Goal: Task Accomplishment & Management: Manage account settings

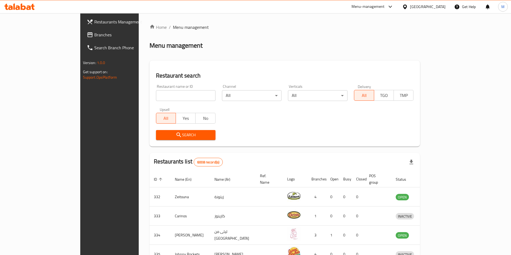
click at [156, 93] on input "search" at bounding box center [186, 95] width 60 height 11
paste input "Illy Caffe"
type input "Illy Caffe"
click button "Search" at bounding box center [186, 135] width 60 height 10
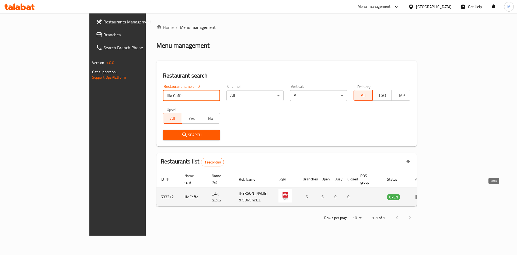
click at [425, 194] on link "enhanced table" at bounding box center [420, 197] width 10 height 6
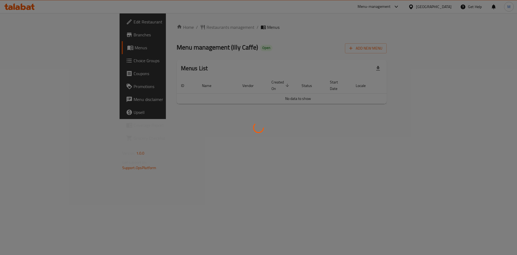
click at [422, 145] on div at bounding box center [258, 127] width 517 height 255
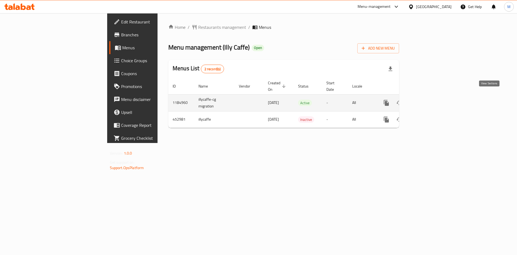
click at [428, 100] on icon "enhanced table" at bounding box center [425, 102] width 5 height 5
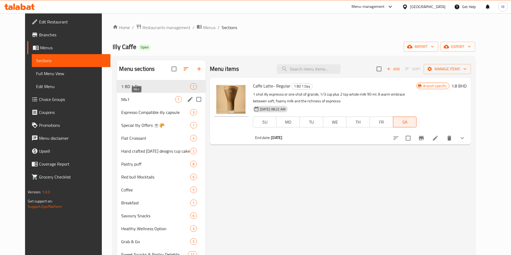
click at [140, 97] on span "M41" at bounding box center [148, 99] width 54 height 6
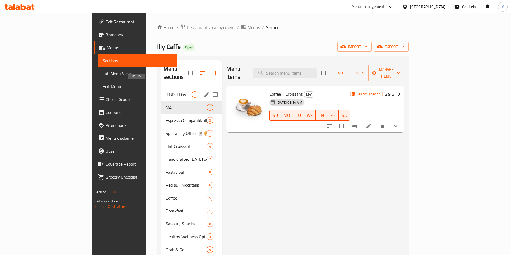
click at [166, 91] on span "1 BD 1 Day" at bounding box center [179, 94] width 26 height 6
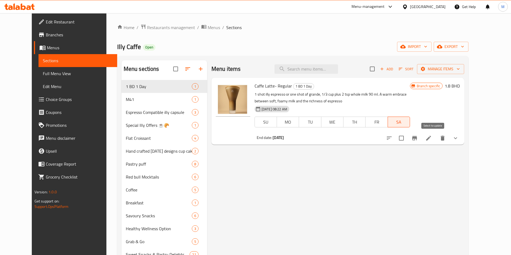
click at [407, 139] on input "checkbox" at bounding box center [401, 138] width 11 height 11
checkbox input "true"
click at [460, 70] on span "Manage items" at bounding box center [440, 69] width 39 height 7
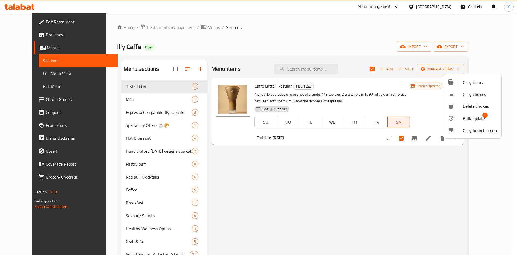
click at [469, 120] on span "Bulk update" at bounding box center [474, 118] width 22 height 6
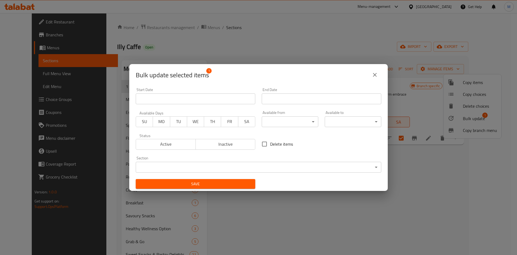
click at [150, 141] on span "Active" at bounding box center [165, 144] width 55 height 8
click at [165, 143] on span "Active" at bounding box center [165, 144] width 55 height 8
click at [178, 120] on span "TU" at bounding box center [178, 122] width 13 height 8
click at [291, 101] on input "Start Date" at bounding box center [322, 98] width 120 height 11
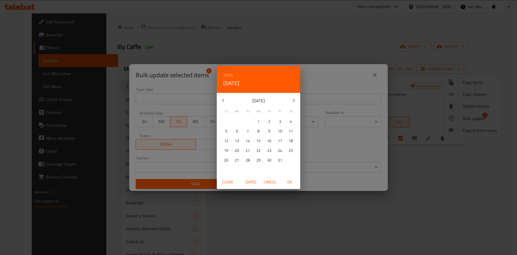
click at [226, 99] on icon "button" at bounding box center [223, 100] width 6 height 6
click at [253, 141] on div "16" at bounding box center [247, 141] width 11 height 10
click at [290, 177] on button "OK" at bounding box center [289, 182] width 17 height 10
type input "[DATE]"
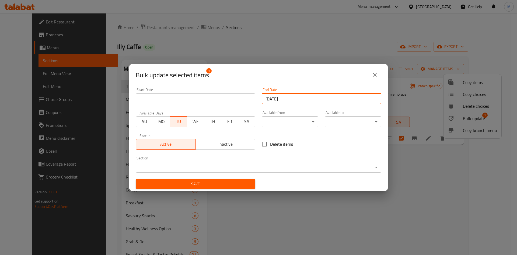
click at [230, 184] on span "Save" at bounding box center [195, 184] width 111 height 7
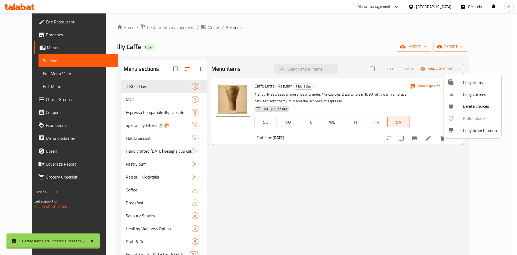
checkbox input "false"
click at [175, 86] on div at bounding box center [258, 127] width 517 height 255
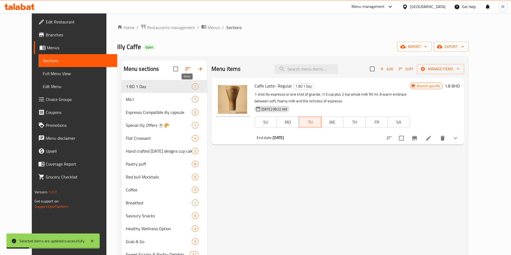
click at [192, 86] on span "1" at bounding box center [195, 86] width 6 height 5
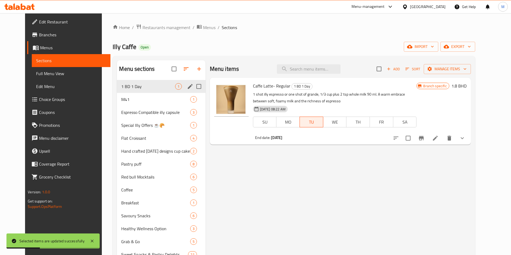
click at [194, 88] on input "Menu sections" at bounding box center [198, 86] width 11 height 11
checkbox input "true"
click at [170, 69] on icon "button" at bounding box center [173, 69] width 6 height 6
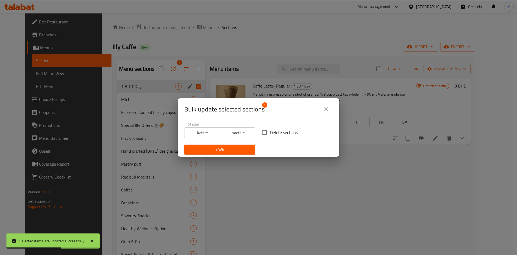
click at [204, 133] on span "Active" at bounding box center [202, 133] width 31 height 8
click at [214, 150] on span "Save" at bounding box center [220, 149] width 63 height 7
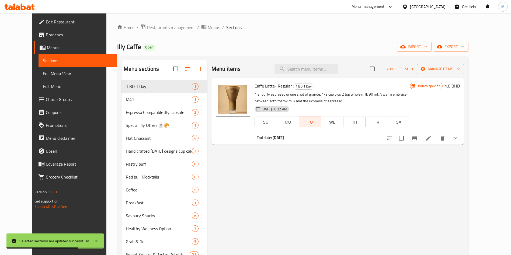
click at [436, 139] on li at bounding box center [428, 138] width 15 height 10
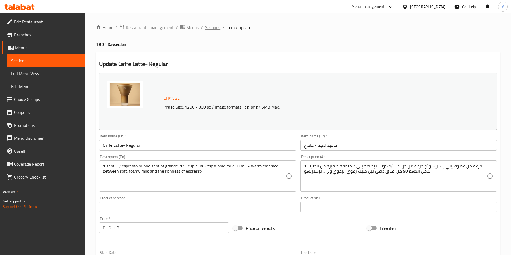
click at [206, 29] on span "Sections" at bounding box center [212, 27] width 15 height 6
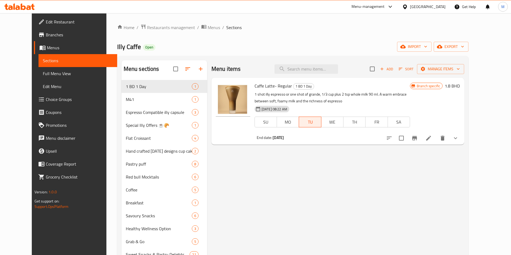
click at [46, 33] on span "Branches" at bounding box center [79, 35] width 67 height 6
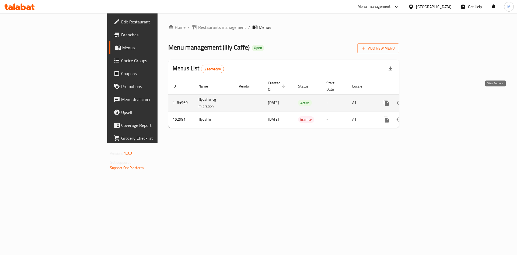
click at [429, 100] on icon "enhanced table" at bounding box center [425, 103] width 6 height 6
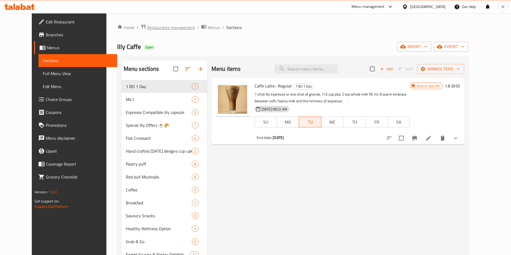
click at [153, 27] on span "Restaurants management" at bounding box center [171, 27] width 48 height 6
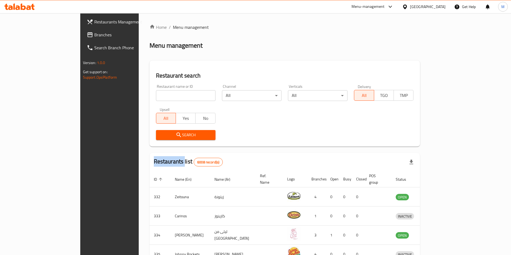
click at [182, 89] on div "Restaurant name or ID Restaurant name or ID" at bounding box center [186, 93] width 60 height 16
click at [178, 95] on input "search" at bounding box center [186, 95] width 60 height 11
paste input "Tarator"
type input "Tarator"
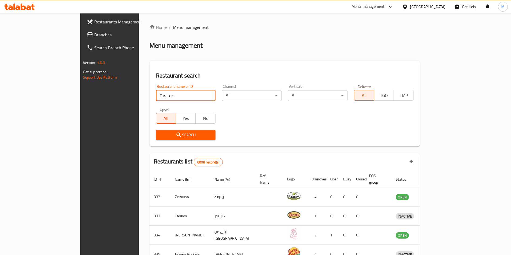
click button "Search" at bounding box center [186, 135] width 60 height 10
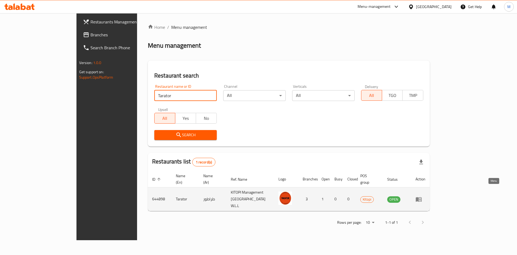
click at [426, 196] on link "enhanced table" at bounding box center [421, 199] width 10 height 6
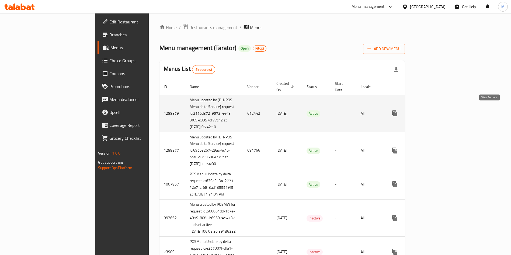
click at [440, 109] on link "enhanced table" at bounding box center [433, 113] width 13 height 13
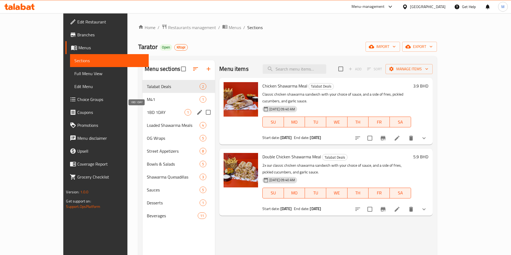
click at [147, 111] on span "1BD 1DAY" at bounding box center [166, 112] width 38 height 6
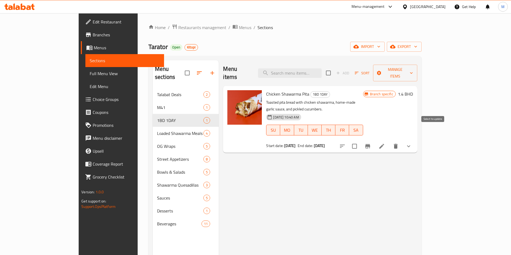
click at [360, 141] on input "checkbox" at bounding box center [354, 146] width 11 height 11
checkbox input "true"
click at [413, 66] on span "Manage items" at bounding box center [395, 72] width 36 height 13
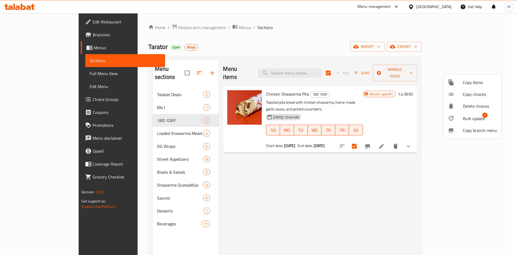
click at [465, 115] on span "Bulk update" at bounding box center [474, 118] width 22 height 6
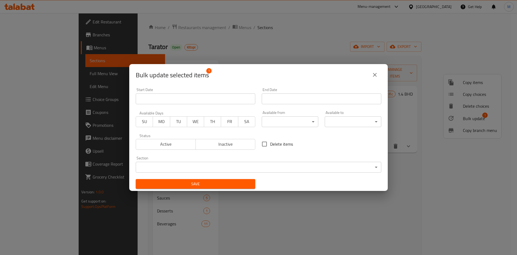
click at [158, 144] on span "Active" at bounding box center [165, 144] width 55 height 8
click at [182, 116] on button "TU" at bounding box center [178, 121] width 17 height 11
click at [298, 94] on input "Start Date" at bounding box center [322, 98] width 120 height 11
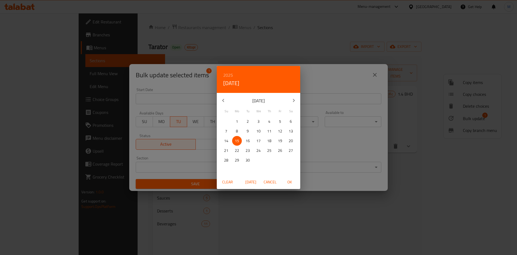
click at [247, 144] on p "16" at bounding box center [248, 141] width 4 height 7
click at [292, 181] on span "OK" at bounding box center [289, 182] width 13 height 7
type input "[DATE]"
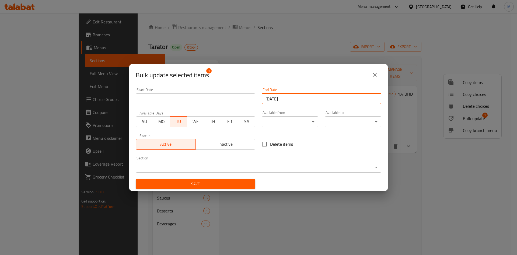
click at [221, 185] on span "Save" at bounding box center [195, 184] width 111 height 7
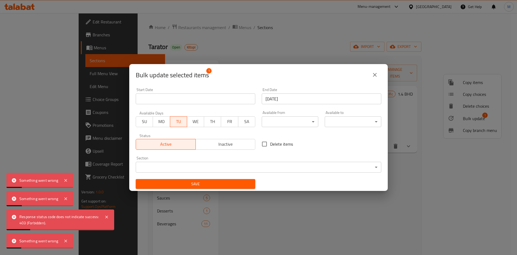
click at [371, 77] on button "close" at bounding box center [375, 74] width 13 height 13
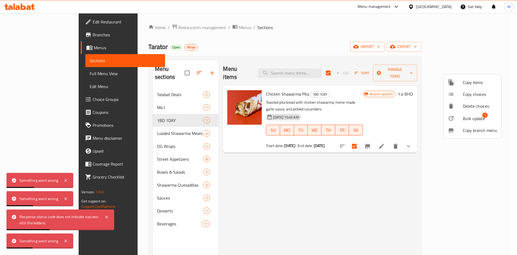
click at [335, 205] on div at bounding box center [258, 127] width 517 height 255
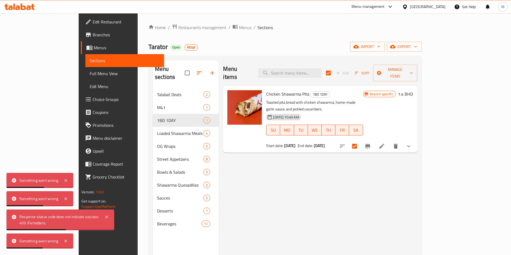
drag, startPoint x: 320, startPoint y: 181, endPoint x: 252, endPoint y: 120, distance: 91.4
click at [319, 181] on div "Menu items Add Sort Manage items Chicken Shawarma Pita 1BD 1DAY Toasted pita br…" at bounding box center [318, 187] width 198 height 255
click at [389, 141] on li at bounding box center [381, 146] width 15 height 10
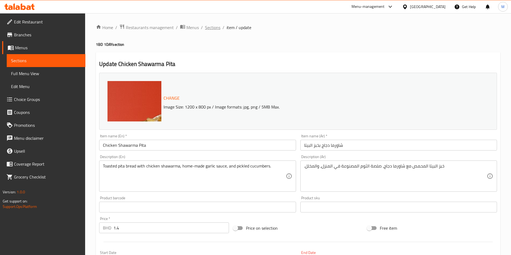
click at [212, 26] on span "Sections" at bounding box center [212, 27] width 15 height 6
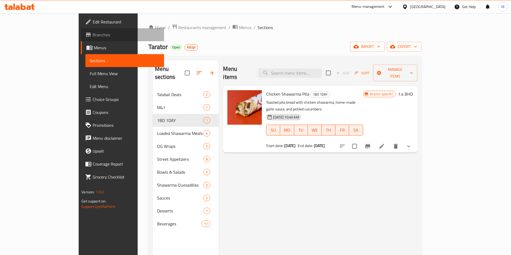
click at [93, 35] on span "Branches" at bounding box center [126, 35] width 67 height 6
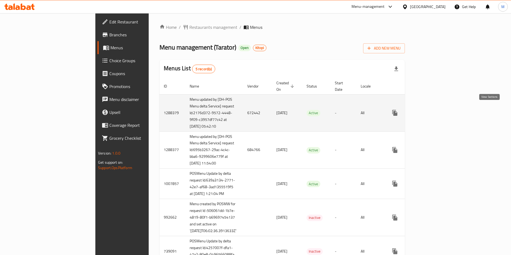
click at [440, 108] on link "enhanced table" at bounding box center [433, 112] width 13 height 13
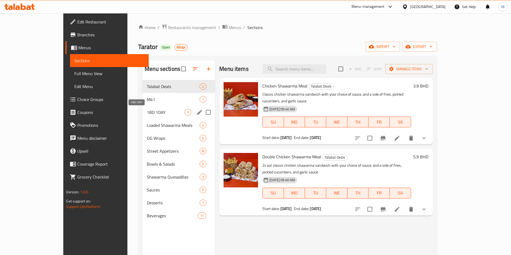
click at [147, 111] on span "1BD 1DAY" at bounding box center [166, 112] width 38 height 6
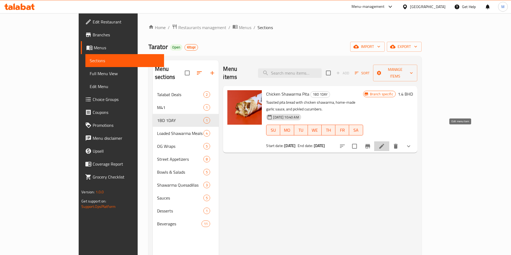
click at [384, 144] on icon at bounding box center [381, 146] width 5 height 5
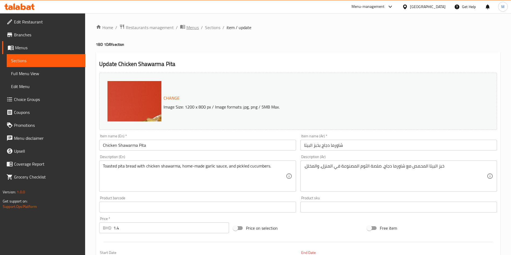
click at [194, 27] on span "Menus" at bounding box center [192, 27] width 12 height 6
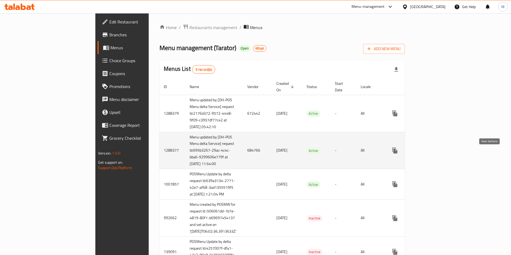
click at [437, 154] on icon "enhanced table" at bounding box center [434, 150] width 6 height 6
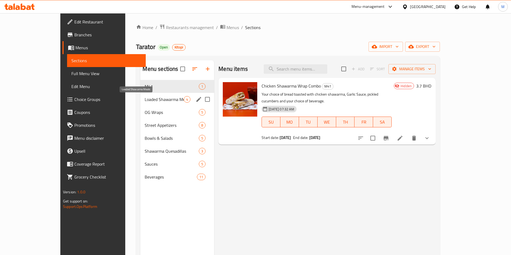
click at [145, 100] on span "Loaded Shawarma Meals" at bounding box center [164, 99] width 39 height 6
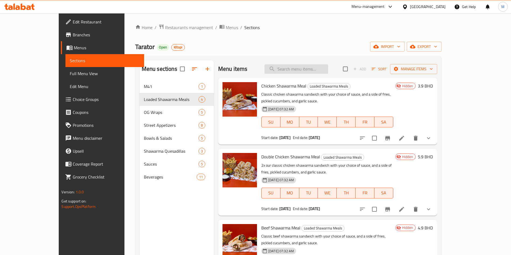
click at [306, 69] on input "search" at bounding box center [297, 68] width 64 height 9
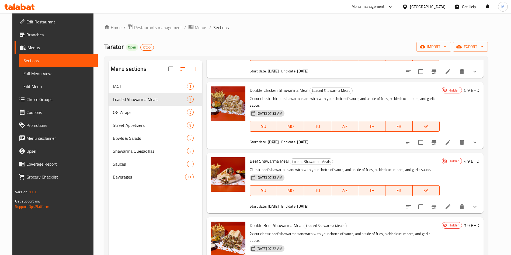
scroll to position [242, 0]
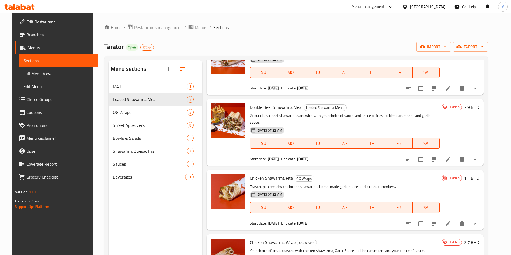
type input "s"
click at [272, 174] on span "Chicken Shawarma Pita" at bounding box center [271, 178] width 43 height 8
click at [451, 221] on icon at bounding box center [448, 224] width 6 height 6
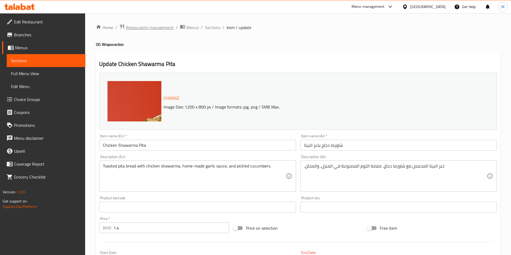
click at [157, 29] on span "Restaurants management" at bounding box center [150, 27] width 48 height 6
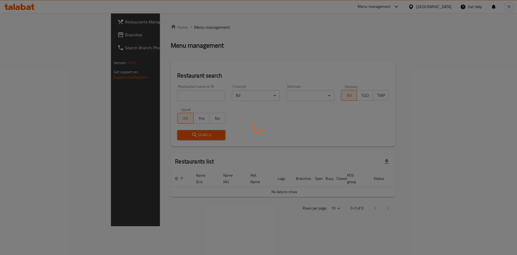
click at [143, 94] on div at bounding box center [258, 127] width 517 height 255
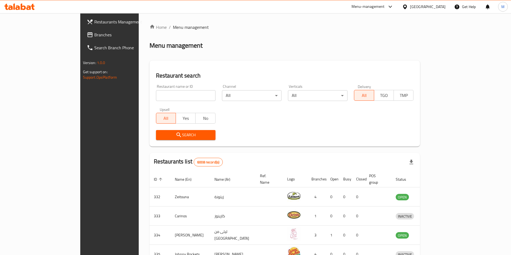
click at [156, 95] on input "search" at bounding box center [186, 95] width 60 height 11
paste input "Tawook Nation"
type input "Tawook Nation"
click button "Search" at bounding box center [186, 135] width 60 height 10
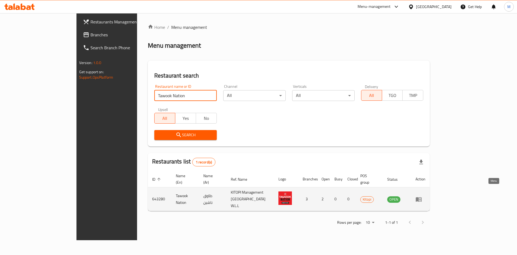
click at [426, 196] on link "enhanced table" at bounding box center [421, 199] width 10 height 6
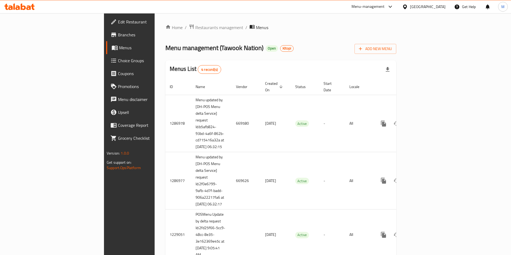
click at [118, 37] on span "Branches" at bounding box center [151, 35] width 67 height 6
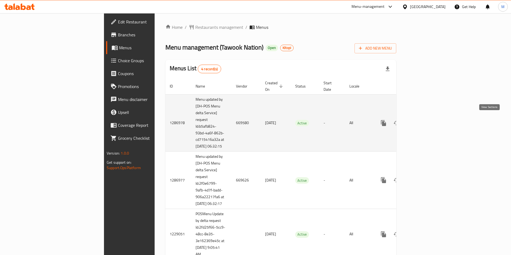
click at [429, 118] on link "enhanced table" at bounding box center [422, 123] width 13 height 13
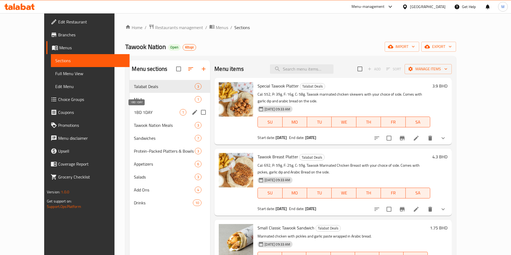
click at [134, 114] on span "1BD 1DAY" at bounding box center [157, 112] width 46 height 6
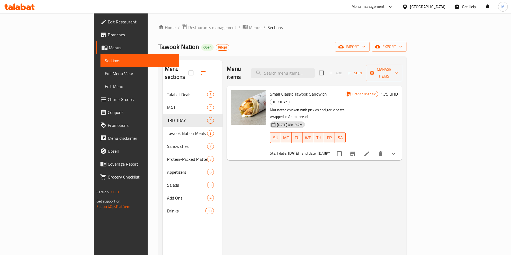
click at [374, 149] on li at bounding box center [366, 154] width 15 height 10
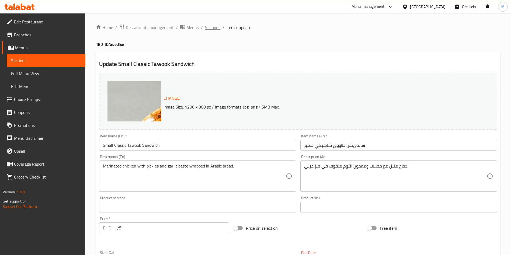
click at [213, 24] on span "Sections" at bounding box center [212, 27] width 15 height 6
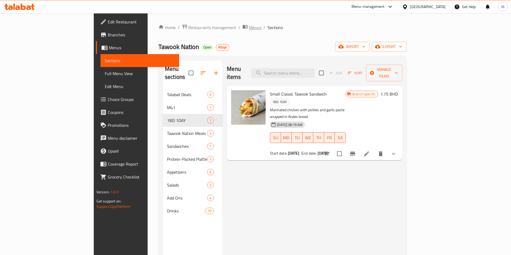
click at [249, 26] on span "Menus" at bounding box center [255, 27] width 12 height 6
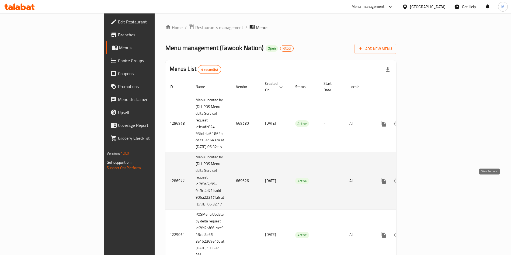
click at [426, 184] on icon "enhanced table" at bounding box center [422, 181] width 6 height 6
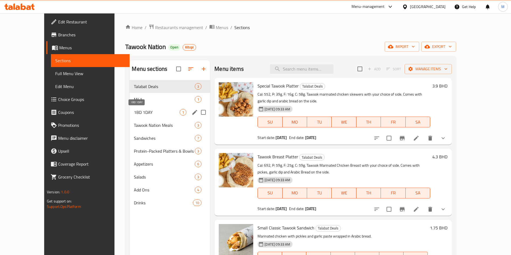
click at [134, 113] on span "1BD 1DAY" at bounding box center [157, 112] width 46 height 6
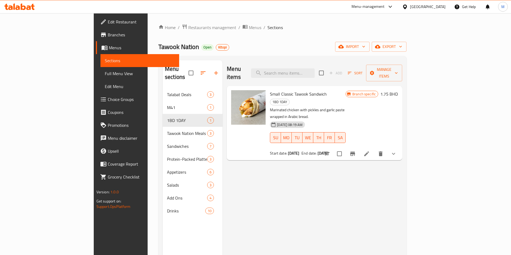
click at [370, 151] on icon at bounding box center [366, 154] width 6 height 6
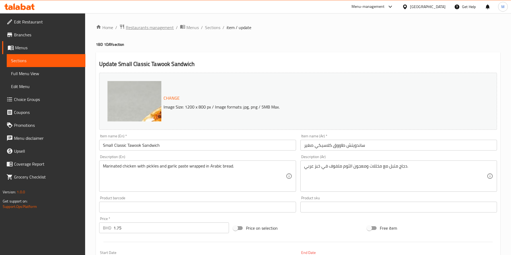
click at [144, 28] on span "Restaurants management" at bounding box center [150, 27] width 48 height 6
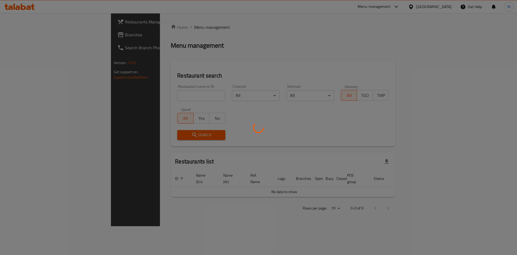
click at [137, 93] on div at bounding box center [258, 127] width 517 height 255
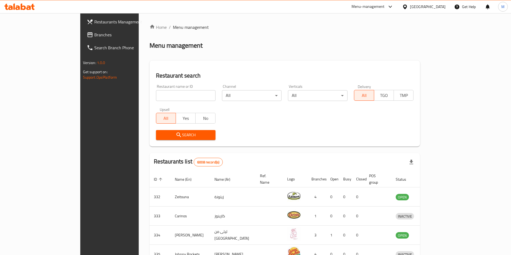
click at [156, 95] on input "search" at bounding box center [186, 95] width 60 height 11
paste input "Zaroob"
type input "Zaroob"
click button "Search" at bounding box center [186, 135] width 60 height 10
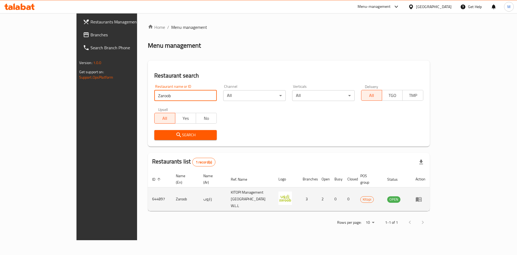
click at [430, 188] on td "enhanced table" at bounding box center [420, 200] width 19 height 24
click at [426, 196] on link "enhanced table" at bounding box center [421, 199] width 10 height 6
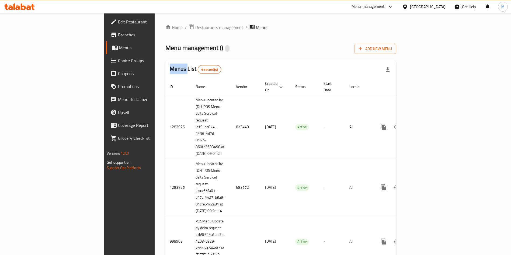
click at [301, 41] on div "Home / Restaurants management / Menus Menu management ( ) Add New Menu Menus Li…" at bounding box center [280, 173] width 231 height 298
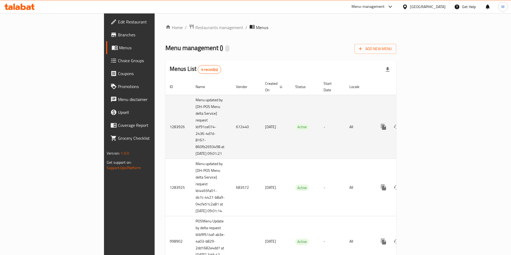
click at [232, 124] on td "672440" at bounding box center [246, 127] width 29 height 64
copy td "672440"
click at [426, 126] on icon "enhanced table" at bounding box center [422, 127] width 6 height 6
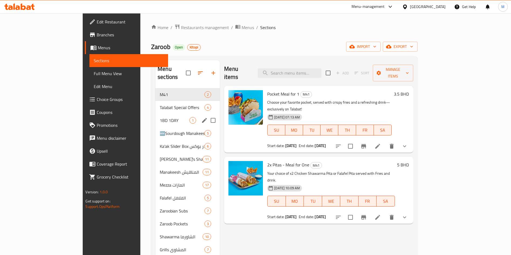
click at [160, 117] on span "1BD 1DAY" at bounding box center [175, 120] width 30 height 6
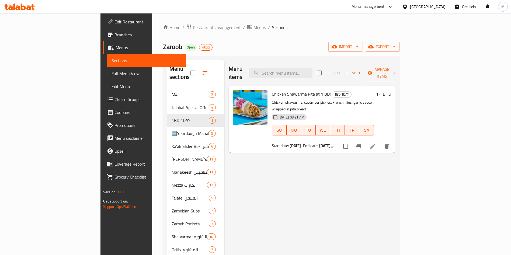
click at [380, 141] on li at bounding box center [372, 146] width 15 height 10
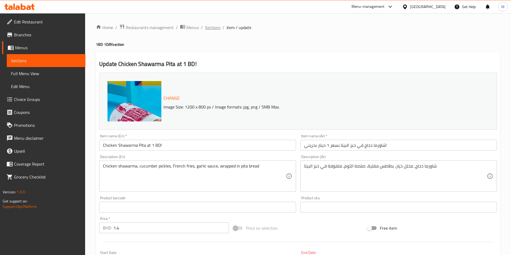
click at [214, 29] on span "Sections" at bounding box center [212, 27] width 15 height 6
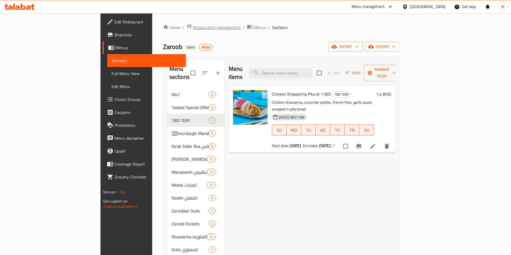
click at [193, 25] on span "Restaurants management" at bounding box center [217, 27] width 48 height 6
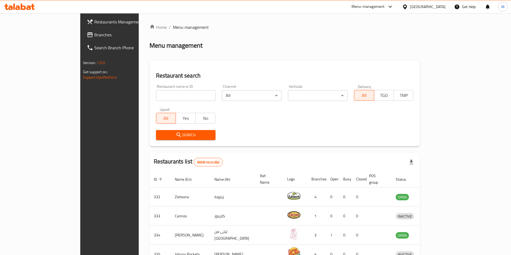
click at [156, 100] on input "search" at bounding box center [186, 95] width 60 height 11
type input "zaroob"
click button "Search" at bounding box center [186, 135] width 60 height 10
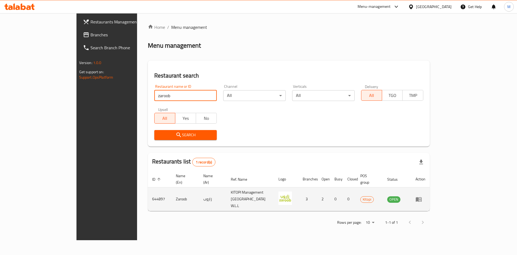
click at [426, 196] on link "enhanced table" at bounding box center [421, 199] width 10 height 6
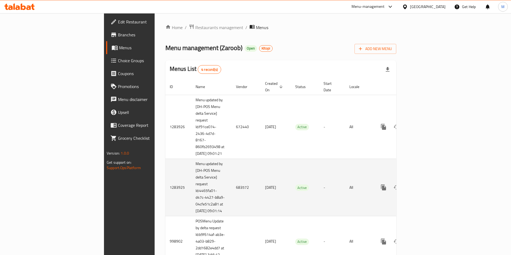
click at [232, 192] on td "683572" at bounding box center [246, 187] width 29 height 57
copy td "683572"
click at [426, 191] on icon "enhanced table" at bounding box center [422, 187] width 6 height 6
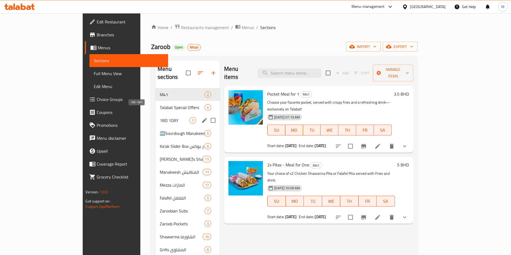
click at [160, 117] on span "1BD 1DAY" at bounding box center [175, 120] width 30 height 6
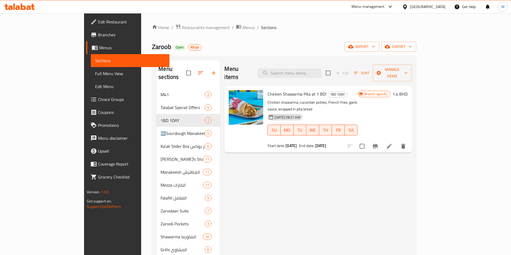
click at [397, 141] on li at bounding box center [389, 146] width 15 height 10
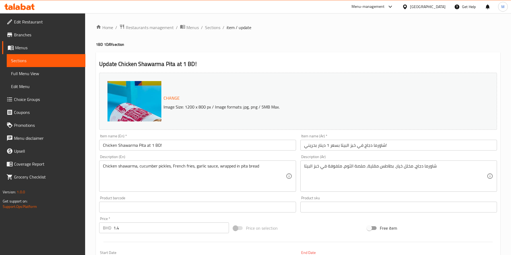
click at [396, 53] on div "Update Chicken Shawarma Pita at 1 BD! Change Image Size: 1200 x 800 px / Image …" at bounding box center [298, 213] width 404 height 323
click at [163, 28] on span "Restaurants management" at bounding box center [150, 27] width 48 height 6
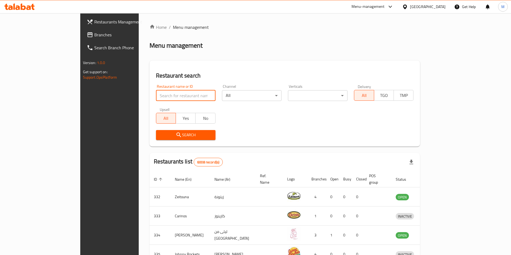
click at [156, 92] on input "search" at bounding box center [186, 95] width 60 height 11
paste input "CAFE LACO"
type input "CAFE LACO"
click button "Search" at bounding box center [186, 135] width 60 height 10
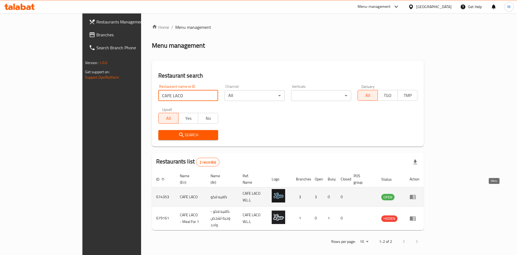
click at [420, 194] on link "enhanced table" at bounding box center [415, 197] width 10 height 6
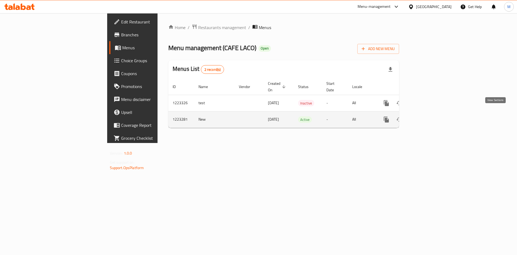
click at [432, 113] on link "enhanced table" at bounding box center [425, 119] width 13 height 13
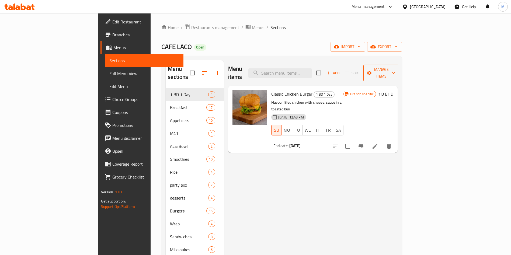
click at [395, 67] on span "Manage items" at bounding box center [381, 72] width 27 height 13
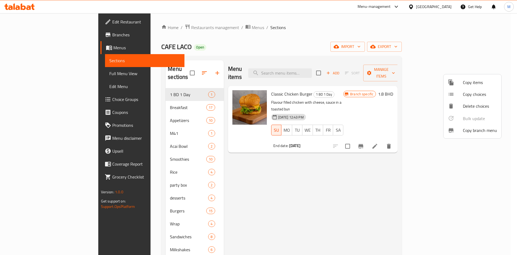
click at [469, 79] on span "Copy items" at bounding box center [480, 82] width 34 height 6
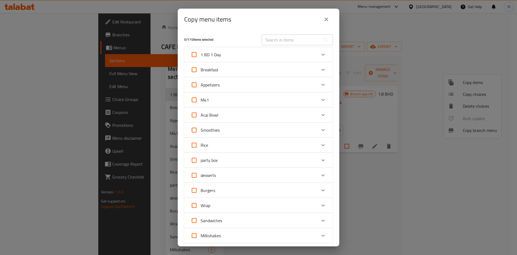
click at [268, 35] on input "text" at bounding box center [291, 39] width 59 height 11
paste input "Italian Breakfast"
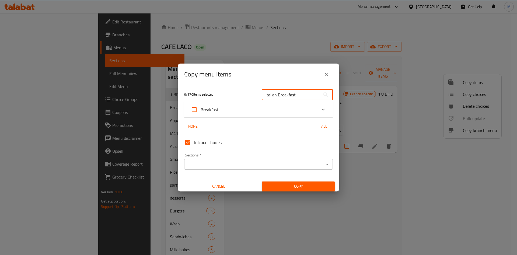
type input "Italian Breakfast"
click at [258, 112] on div "Breakfast" at bounding box center [254, 109] width 126 height 13
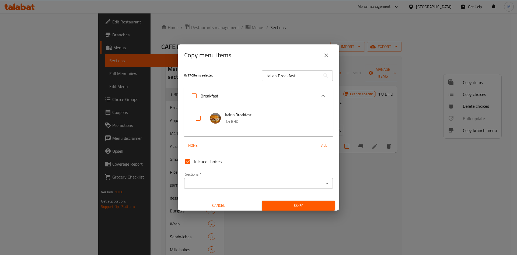
click at [199, 119] on input "checkbox" at bounding box center [198, 118] width 13 height 13
checkbox input "true"
click at [221, 184] on input "Sections   *" at bounding box center [254, 184] width 137 height 8
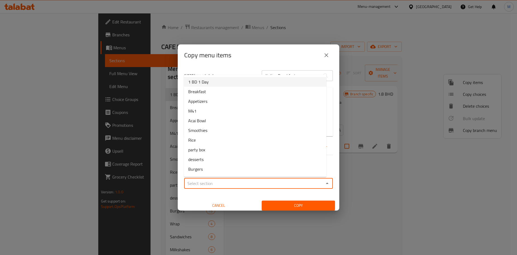
click at [215, 80] on li "1 BD 1 Day" at bounding box center [255, 82] width 143 height 10
type input "1 BD 1 Day"
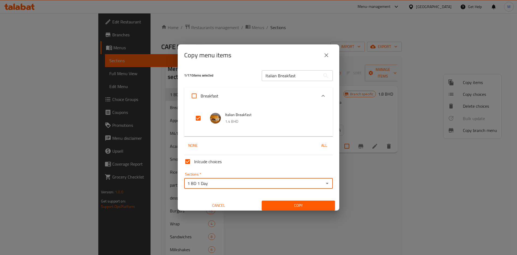
click at [274, 205] on span "Copy" at bounding box center [298, 205] width 65 height 7
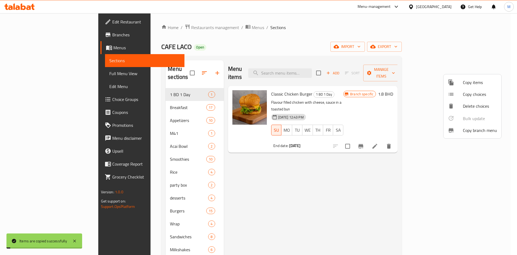
click at [148, 106] on div at bounding box center [258, 127] width 517 height 255
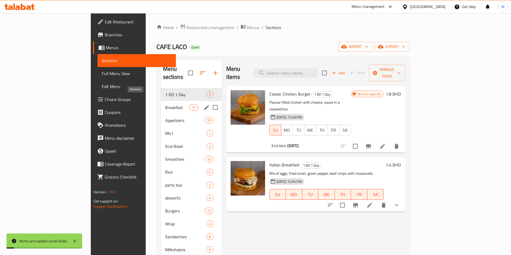
click at [165, 104] on span "Breakfast" at bounding box center [177, 107] width 25 height 6
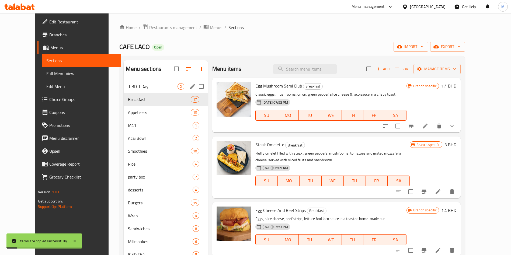
click at [145, 90] on div "1 BD 1 Day 2" at bounding box center [166, 86] width 84 height 13
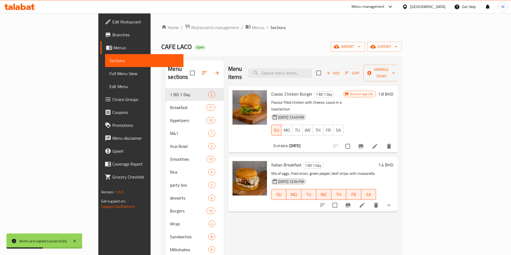
click at [341, 200] on input "checkbox" at bounding box center [334, 205] width 11 height 11
checkbox input "true"
click at [395, 68] on span "Manage items" at bounding box center [381, 72] width 27 height 13
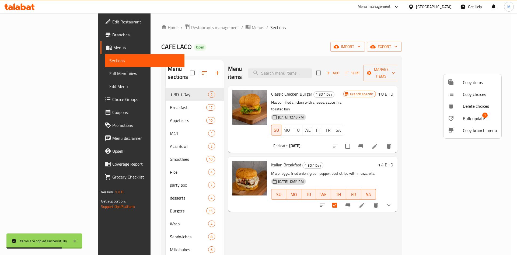
click at [459, 116] on div at bounding box center [455, 118] width 15 height 6
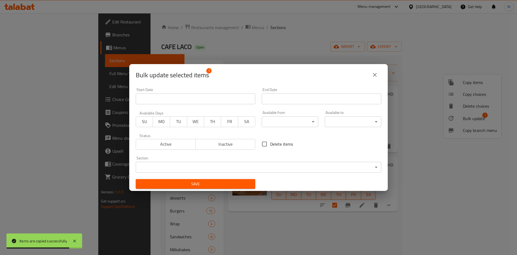
click at [151, 143] on span "Active" at bounding box center [165, 144] width 55 height 8
click at [179, 120] on span "TU" at bounding box center [178, 122] width 13 height 8
click at [278, 107] on div "End Date End Date" at bounding box center [322, 96] width 126 height 23
click at [278, 102] on input "Start Date" at bounding box center [322, 98] width 120 height 11
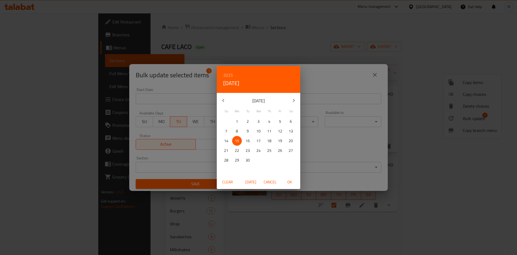
click at [248, 143] on p "16" at bounding box center [248, 141] width 4 height 7
click at [287, 180] on span "OK" at bounding box center [289, 182] width 13 height 7
type input "16-09-2025"
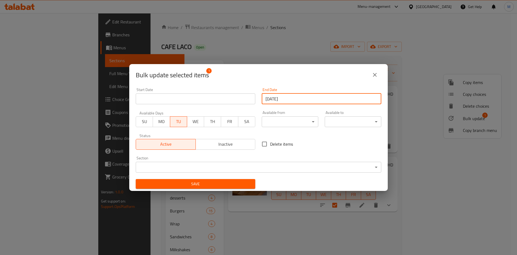
click at [223, 188] on button "Save" at bounding box center [196, 184] width 120 height 10
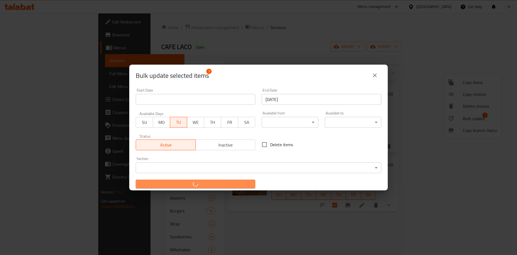
click at [223, 188] on button "button" at bounding box center [196, 184] width 120 height 9
checkbox input "false"
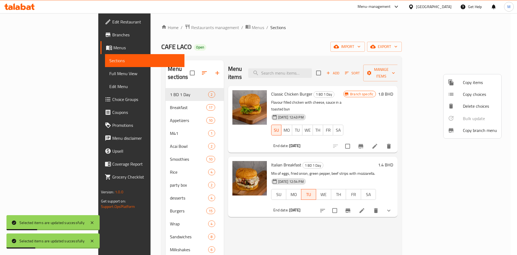
click at [269, 151] on div at bounding box center [258, 127] width 517 height 255
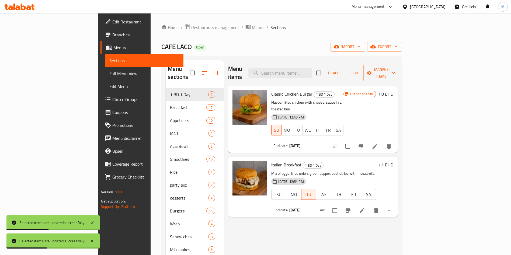
click at [370, 206] on li at bounding box center [362, 211] width 15 height 10
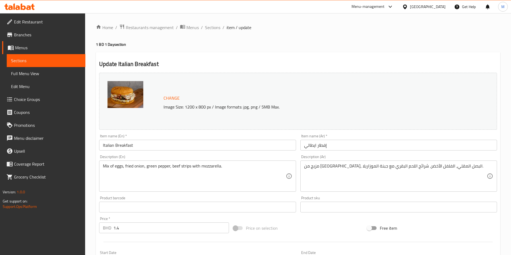
click at [48, 37] on span "Branches" at bounding box center [47, 35] width 67 height 6
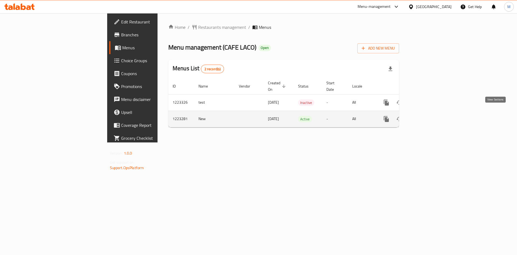
click at [429, 116] on icon "enhanced table" at bounding box center [425, 119] width 6 height 6
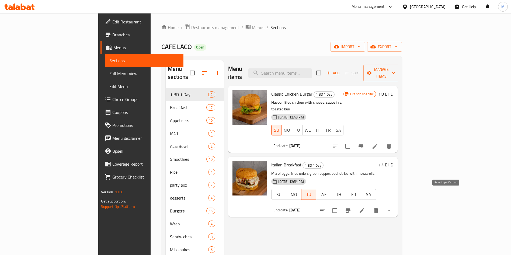
click at [351, 207] on icon "Branch-specific-item" at bounding box center [348, 210] width 6 height 6
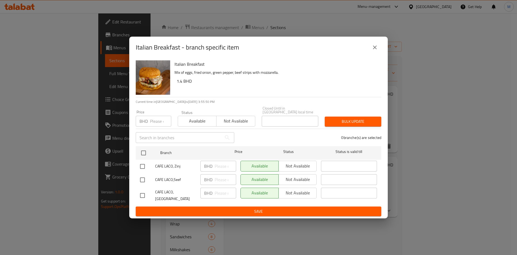
click at [368, 54] on div "Italian Breakfast - branch specific item" at bounding box center [259, 47] width 246 height 13
click at [373, 50] on icon "close" at bounding box center [375, 47] width 6 height 6
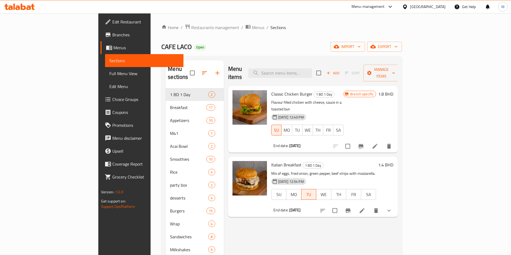
click at [365, 207] on icon at bounding box center [362, 210] width 6 height 6
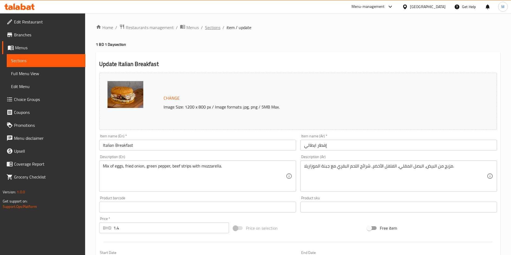
click at [213, 25] on span "Sections" at bounding box center [212, 27] width 15 height 6
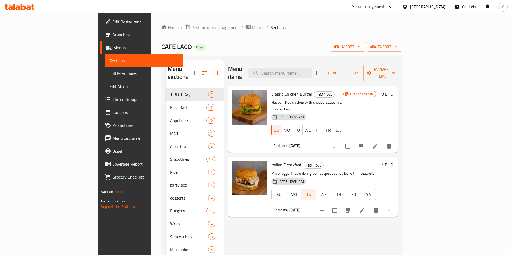
click at [112, 34] on span "Branches" at bounding box center [145, 35] width 67 height 6
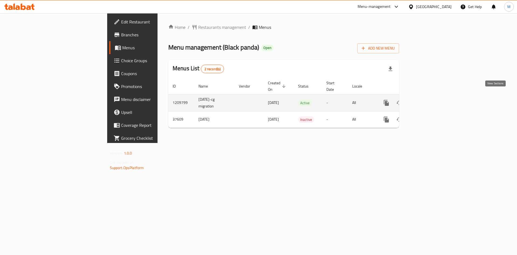
click at [429, 100] on icon "enhanced table" at bounding box center [425, 103] width 6 height 6
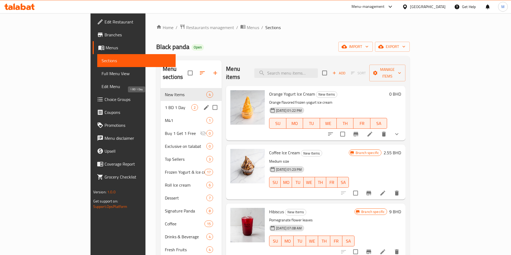
click at [165, 104] on span "1 BD 1 Day" at bounding box center [178, 107] width 26 height 6
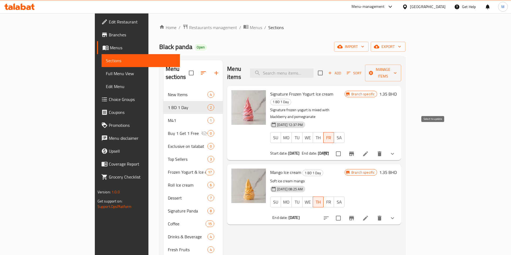
click at [344, 148] on input "checkbox" at bounding box center [338, 153] width 11 height 11
checkbox input "true"
click at [401, 65] on div "Add Sort Manage items" at bounding box center [359, 73] width 83 height 17
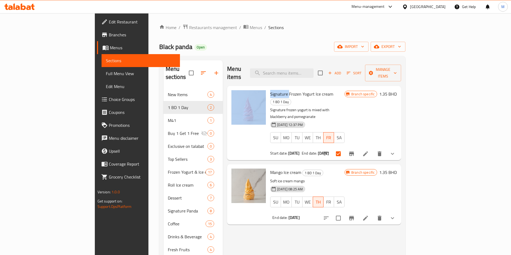
click at [401, 65] on div "Add Sort Manage items" at bounding box center [359, 73] width 83 height 17
click at [397, 68] on span "Manage items" at bounding box center [382, 72] width 27 height 13
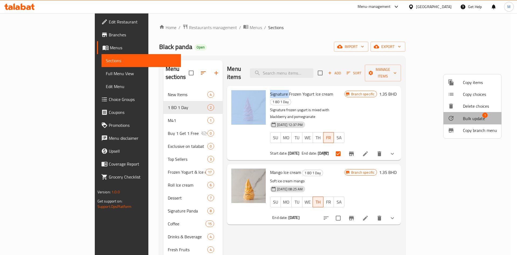
click at [476, 117] on span "Bulk update" at bounding box center [474, 118] width 22 height 6
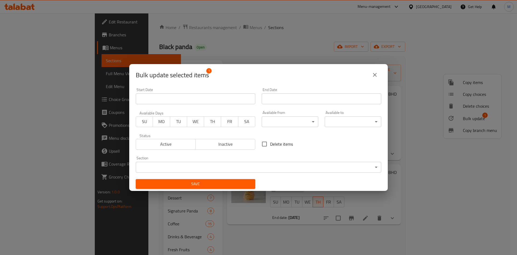
click at [182, 124] on span "TU" at bounding box center [178, 122] width 13 height 8
click at [176, 145] on span "Active" at bounding box center [165, 144] width 55 height 8
click at [272, 104] on input "Start Date" at bounding box center [322, 98] width 120 height 11
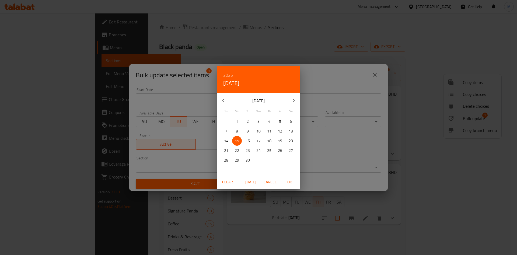
click at [252, 141] on span "16" at bounding box center [248, 141] width 10 height 7
click at [288, 183] on span "OK" at bounding box center [289, 182] width 13 height 7
type input "16-09-2025"
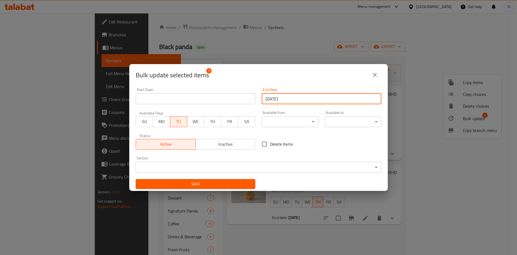
click at [243, 181] on span "Save" at bounding box center [195, 184] width 111 height 7
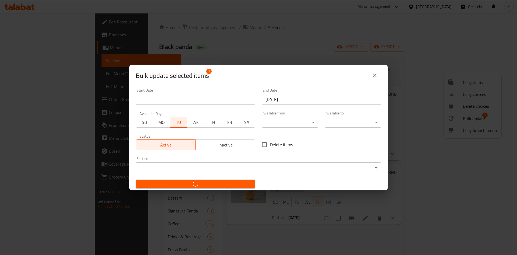
checkbox input "false"
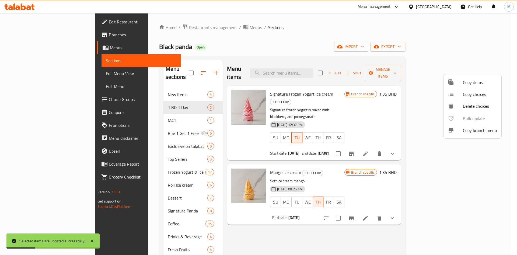
click at [385, 127] on div at bounding box center [258, 127] width 517 height 255
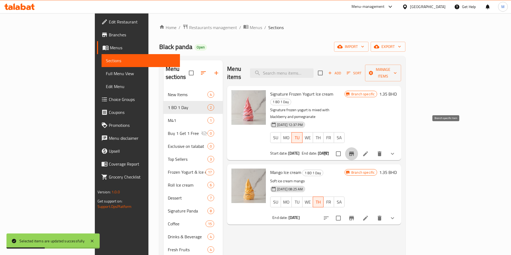
click at [354, 152] on icon "Branch-specific-item" at bounding box center [351, 154] width 5 height 4
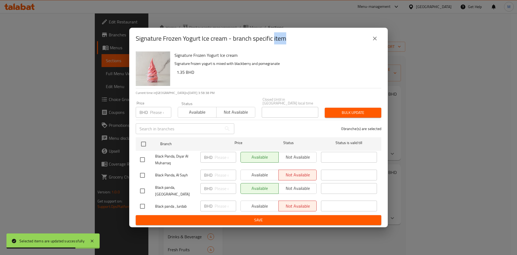
click at [376, 39] on icon "close" at bounding box center [375, 39] width 4 height 4
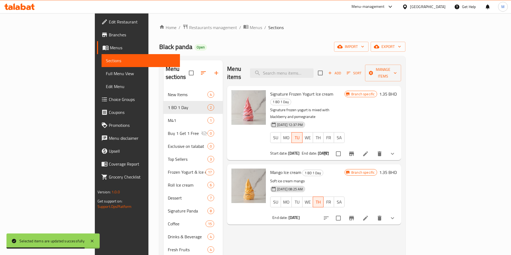
click at [368, 151] on icon at bounding box center [365, 153] width 5 height 5
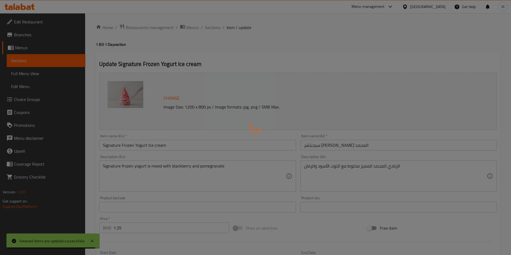
type input "اضافات:"
type input "0"
type input "21"
type input "إضافات الفاكهة:"
type input "0"
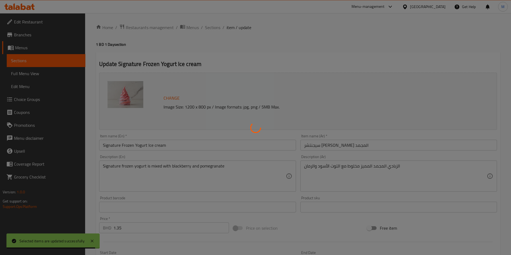
type input "10"
type input "اختيارك من الصوص:"
type input "0"
type input "9"
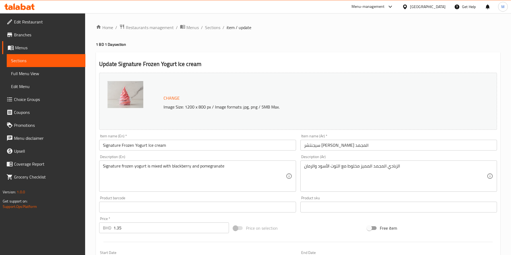
click at [27, 6] on icon at bounding box center [28, 7] width 5 height 5
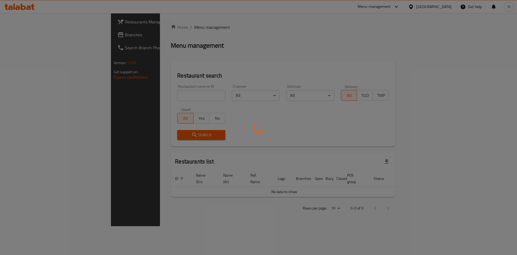
click at [161, 97] on div at bounding box center [258, 127] width 517 height 255
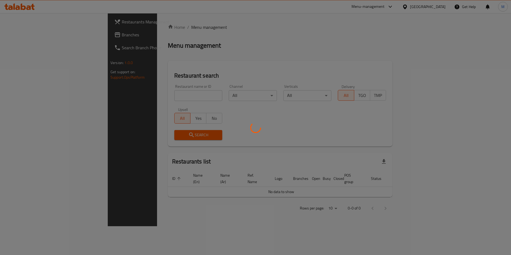
click at [161, 97] on div at bounding box center [255, 127] width 511 height 255
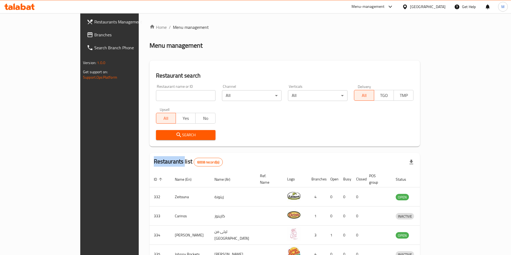
click at [161, 97] on input "search" at bounding box center [186, 95] width 60 height 11
drag, startPoint x: 0, startPoint y: 0, endPoint x: 161, endPoint y: 97, distance: 188.4
click at [161, 97] on input "search" at bounding box center [186, 95] width 60 height 11
paste input "Chica"
type input "Chica"
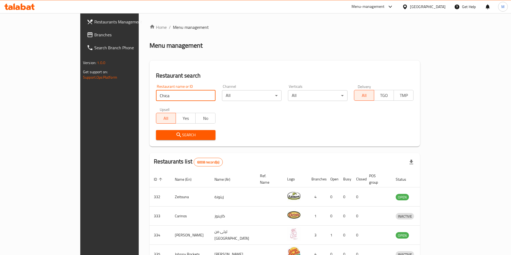
click button "Search" at bounding box center [186, 135] width 60 height 10
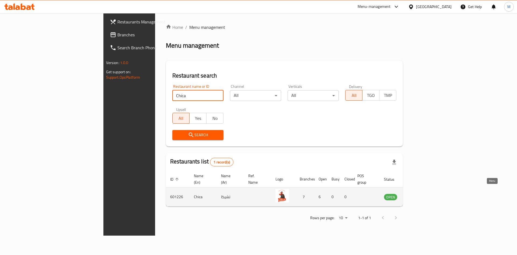
click at [422, 194] on link "enhanced table" at bounding box center [417, 197] width 10 height 6
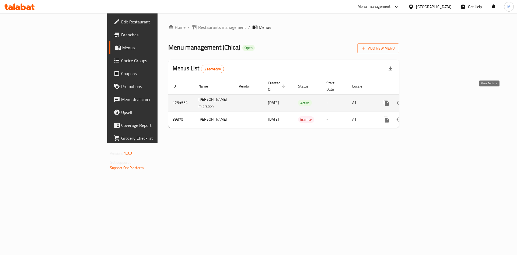
click at [429, 100] on icon "enhanced table" at bounding box center [425, 103] width 6 height 6
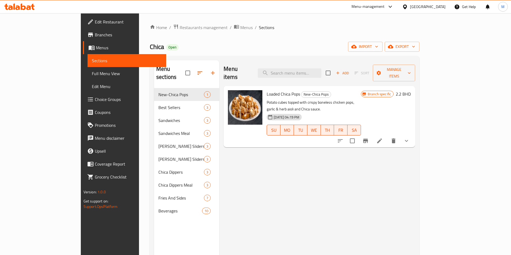
click at [333, 76] on div "Menu items Add Sort Manage items" at bounding box center [320, 73] width 192 height 26
click at [321, 70] on input "search" at bounding box center [290, 72] width 64 height 9
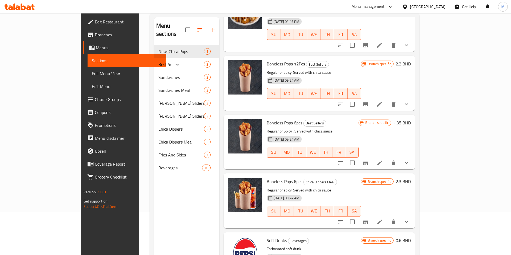
scroll to position [75, 0]
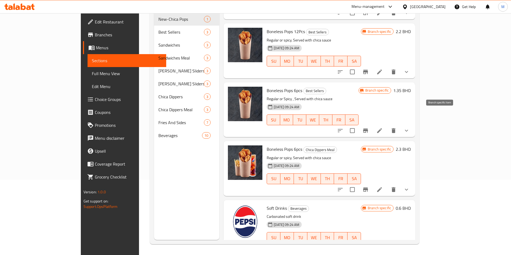
type input "bon"
click at [369, 127] on icon "Branch-specific-item" at bounding box center [365, 130] width 6 height 6
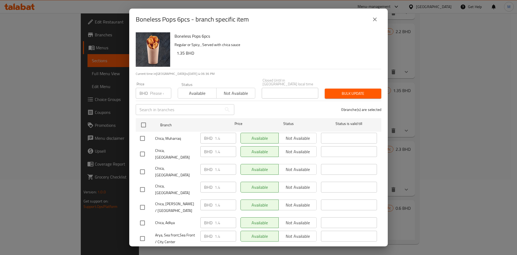
click at [378, 19] on button "close" at bounding box center [375, 19] width 13 height 13
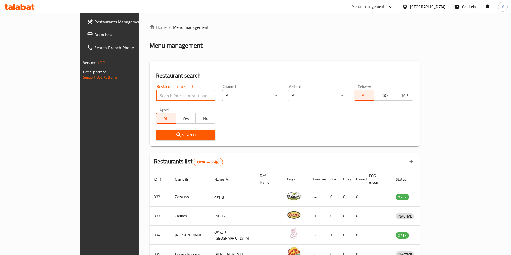
click at [156, 95] on input "search" at bounding box center [186, 95] width 60 height 11
type input "mini bites"
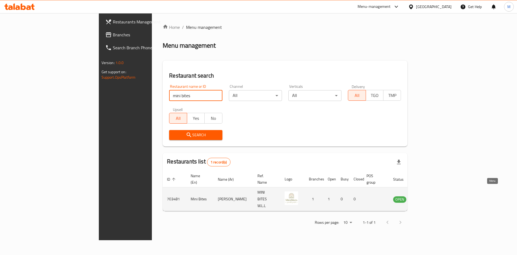
click at [432, 196] on link "enhanced table" at bounding box center [427, 199] width 10 height 6
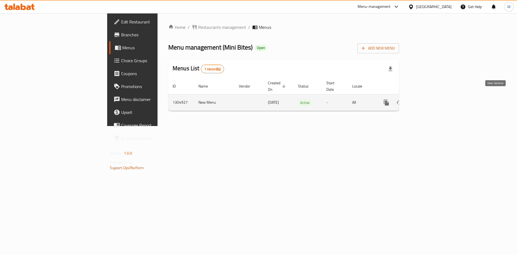
click at [429, 99] on icon "enhanced table" at bounding box center [425, 102] width 6 height 6
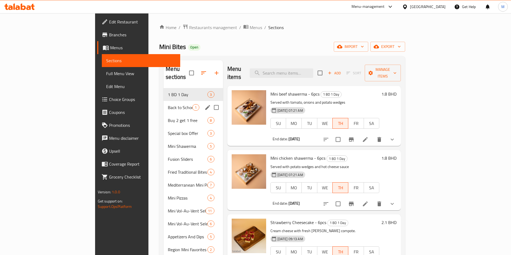
click at [164, 103] on div "Back to School 1" at bounding box center [193, 107] width 59 height 13
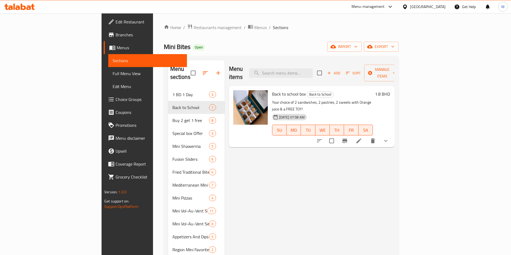
click at [215, 70] on icon "button" at bounding box center [218, 73] width 6 height 6
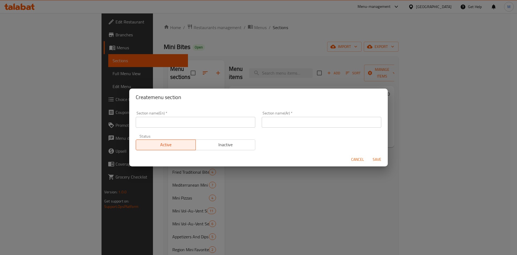
click at [180, 120] on input "text" at bounding box center [196, 122] width 120 height 11
paste input "Put the below in a new category : Gathering box offers"
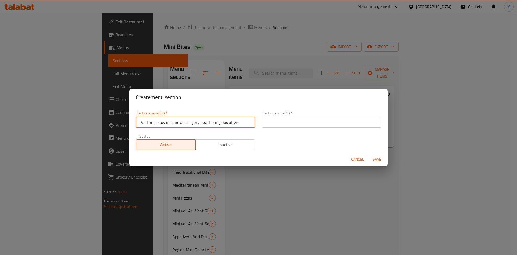
click at [202, 122] on input "Put the below in a new category : Gathering box offers" at bounding box center [196, 122] width 120 height 11
type input "Gathering box offers"
drag, startPoint x: 299, startPoint y: 128, endPoint x: 299, endPoint y: 123, distance: 5.1
click at [299, 123] on div "Section name(Ar)   * Section name(Ar) *" at bounding box center [322, 119] width 126 height 23
click at [299, 123] on input "text" at bounding box center [322, 122] width 120 height 11
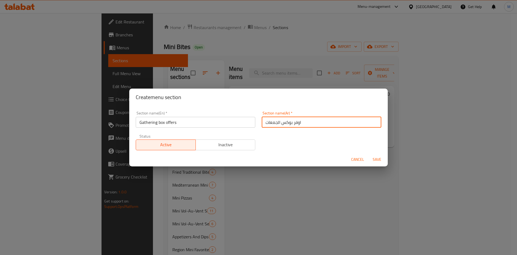
type input "اوفر بوكس الجمعات"
click at [382, 156] on span "Save" at bounding box center [377, 159] width 13 height 7
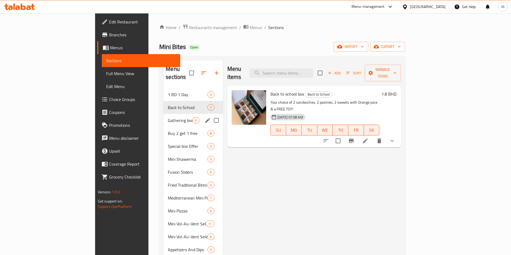
drag, startPoint x: 124, startPoint y: 115, endPoint x: 127, endPoint y: 114, distance: 3.3
click at [168, 117] on span "Gathering box offers" at bounding box center [180, 120] width 25 height 6
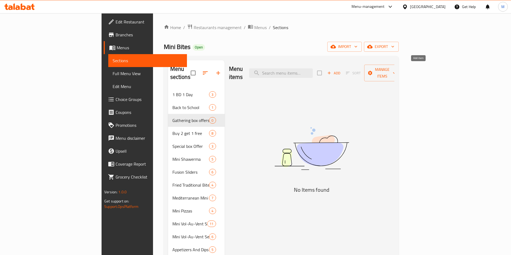
click at [341, 70] on span "Add" at bounding box center [334, 73] width 15 height 6
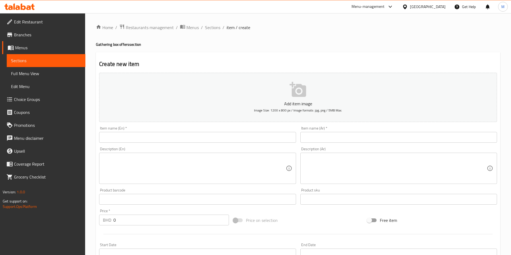
click at [224, 136] on input "text" at bounding box center [197, 137] width 197 height 11
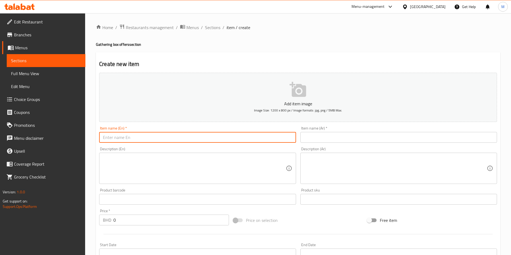
paste input "Item Name: Youth box offer 6 pcs عرض الشباب"
click at [175, 137] on input "Item Name: Youth box offer 6 pcs عرض الشباب" at bounding box center [197, 137] width 197 height 11
click at [167, 138] on input "Item Name: Youth box offer 6 pcs عرض الشباب" at bounding box center [197, 137] width 197 height 11
click at [164, 137] on input "Item Name: Youth box offer 6 pcs عرض الشباب" at bounding box center [197, 137] width 197 height 11
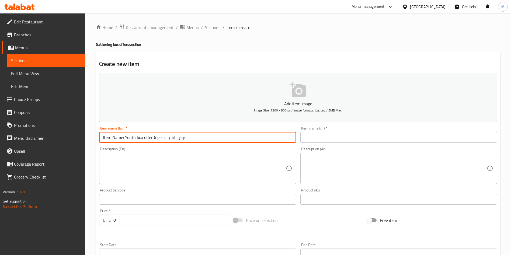
drag, startPoint x: 164, startPoint y: 137, endPoint x: 172, endPoint y: 136, distance: 8.2
click at [165, 137] on input "Item Name: Youth box offer 6 pcs عرض الشباب" at bounding box center [197, 137] width 197 height 11
click at [194, 137] on input "Item Name: Youth box offer 6 pcs [PERSON_NAME] الشبابض" at bounding box center [197, 137] width 197 height 11
click at [189, 137] on input "Item Name: Youth box offer 6 pcs [PERSON_NAME] الشبابض" at bounding box center [197, 137] width 197 height 11
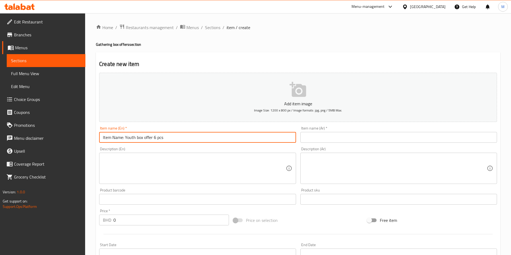
type input "Item Name: Youth box offer 6 pcs"
click at [371, 140] on input "text" at bounding box center [398, 137] width 197 height 11
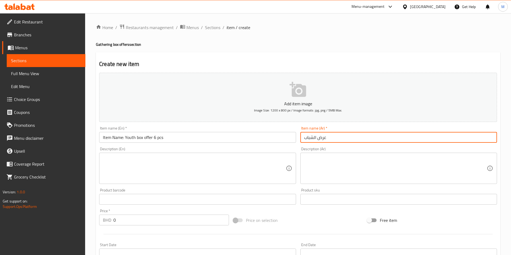
type input "عرض الشباب"
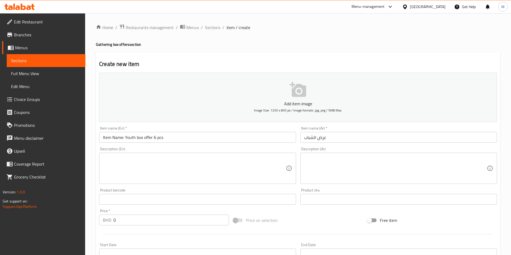
click at [125, 223] on input "0" at bounding box center [171, 220] width 116 height 11
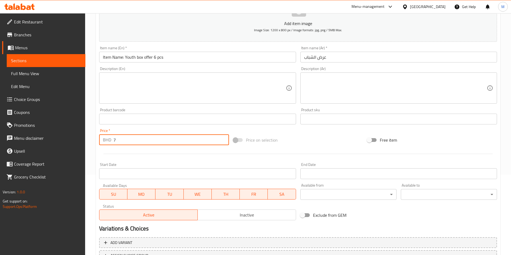
scroll to position [126, 0]
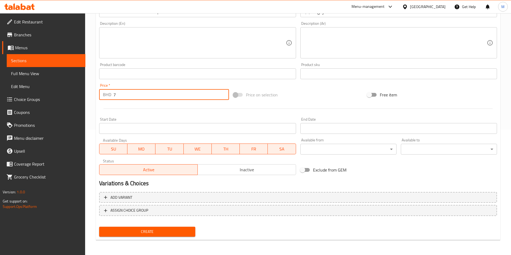
type input "7"
click at [137, 234] on span "Create" at bounding box center [147, 231] width 88 height 7
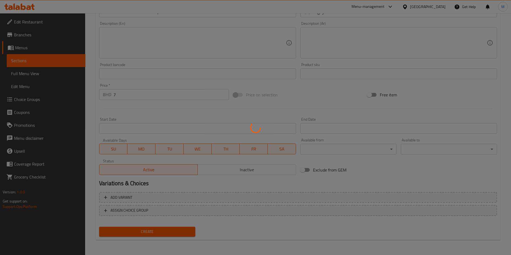
type input "0"
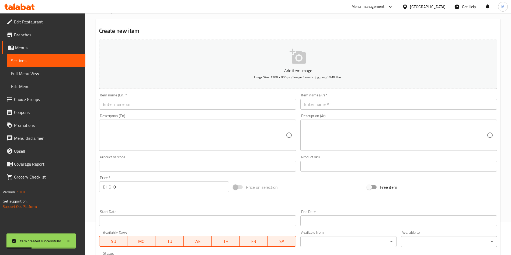
scroll to position [0, 0]
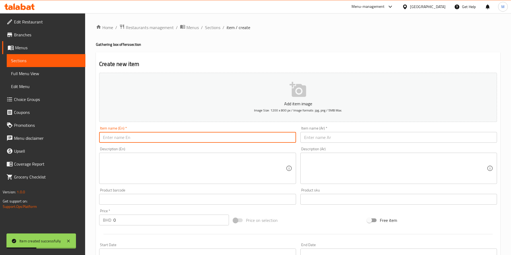
click at [170, 133] on input "text" at bounding box center [197, 137] width 197 height 11
paste input "Item Name: Gathering box offer 12 pcs عرض اللمه"
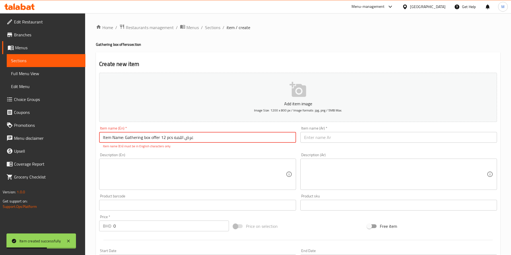
click at [126, 136] on input "Item Name: Gathering box offer 12 pcs عرض اللمه" at bounding box center [197, 137] width 197 height 11
click at [143, 137] on input "Item Name: Gathering box offer 12 pcs عرض اللمه" at bounding box center [197, 137] width 197 height 11
click at [125, 137] on input "Item Name: Gathering box offer 12 pcs عرض اللمه" at bounding box center [197, 137] width 197 height 11
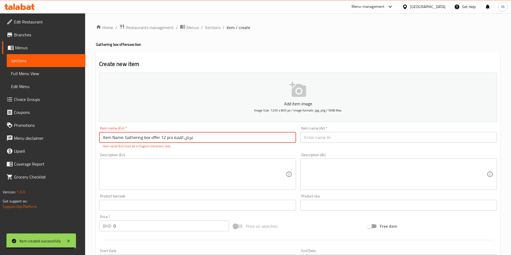
click at [132, 135] on input "Item Name: Gathering box offer 12 pcs عرض اللمه" at bounding box center [197, 137] width 197 height 11
click at [124, 137] on input "Item Name: Gathering box offer 12 pcs عرض اللمه" at bounding box center [197, 137] width 197 height 11
click at [173, 137] on input "Gathering box offer 12 pcs عرض اللمه" at bounding box center [197, 137] width 197 height 11
click at [169, 137] on input "Gathering box offer 12 pcs عرض اللمه" at bounding box center [197, 137] width 197 height 11
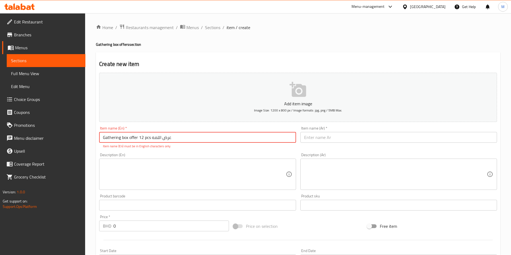
click at [169, 137] on input "Gathering box offer 12 pcs عرض اللمه" at bounding box center [197, 137] width 197 height 11
click at [164, 136] on input "Gathering box offer 12 pcs عرض اللمه" at bounding box center [197, 137] width 197 height 11
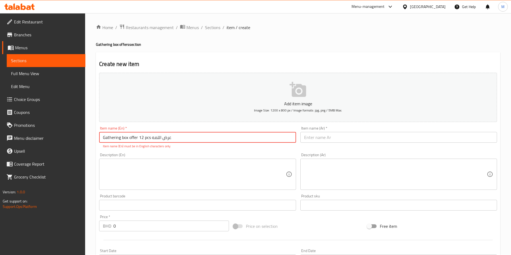
click at [165, 137] on input "Gathering box offer 12 pcs عرض اللمه" at bounding box center [197, 137] width 197 height 11
click at [157, 136] on input "Gathering box offer 12 pcs اللمه" at bounding box center [197, 137] width 197 height 11
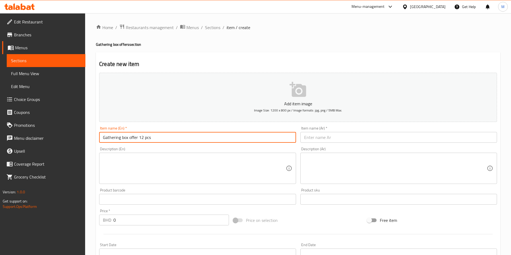
type input "Gathering box offer 12 pcs"
click at [320, 133] on input "text" at bounding box center [398, 137] width 197 height 11
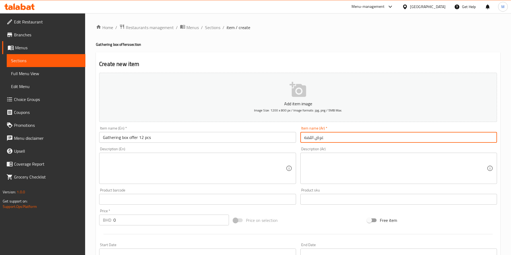
type input "عرض اللمه"
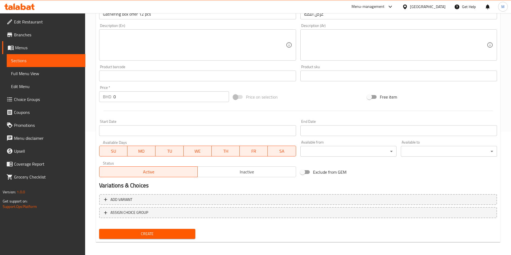
scroll to position [126, 0]
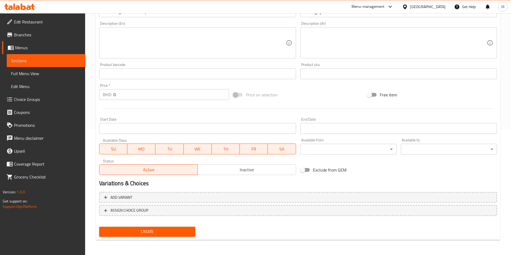
click at [155, 231] on span "Create" at bounding box center [147, 231] width 88 height 7
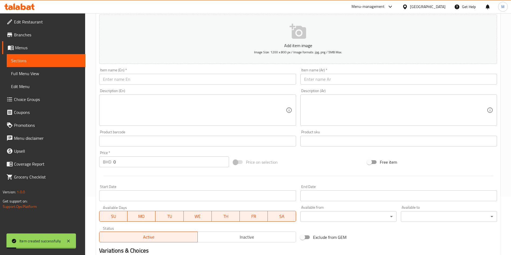
scroll to position [0, 0]
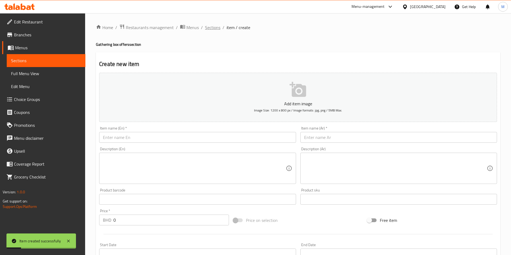
click at [211, 26] on span "Sections" at bounding box center [212, 27] width 15 height 6
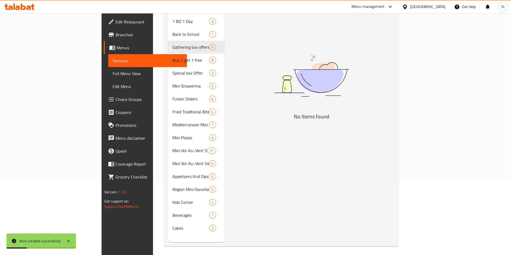
scroll to position [75, 0]
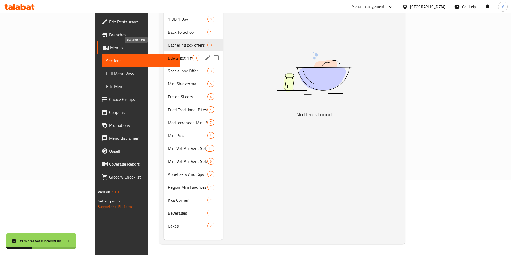
click at [168, 55] on span "Buy 2 get 1 free" at bounding box center [180, 58] width 25 height 6
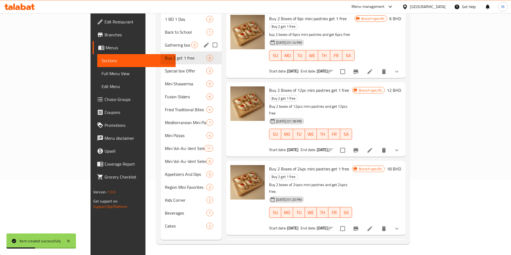
click at [161, 39] on div "Gathering box offers 0" at bounding box center [191, 45] width 61 height 13
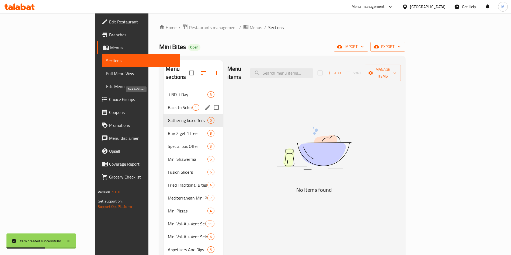
click at [168, 104] on span "Back to School" at bounding box center [180, 107] width 25 height 6
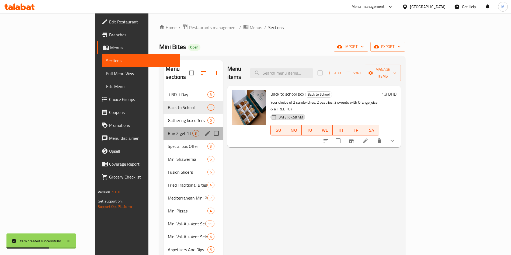
click at [164, 127] on div "Buy 2 get 1 free 8" at bounding box center [193, 133] width 59 height 13
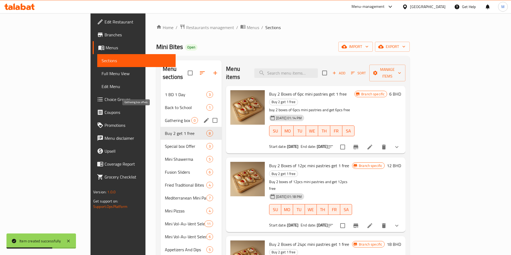
click at [165, 117] on span "Gathering box offers" at bounding box center [178, 120] width 26 height 6
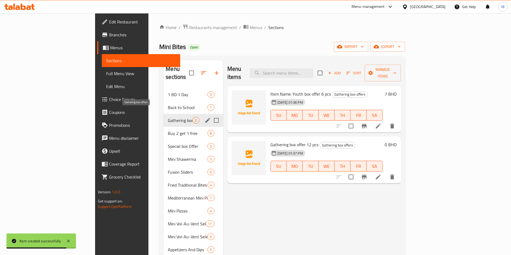
click at [168, 117] on span "Gathering box offers" at bounding box center [180, 120] width 25 height 6
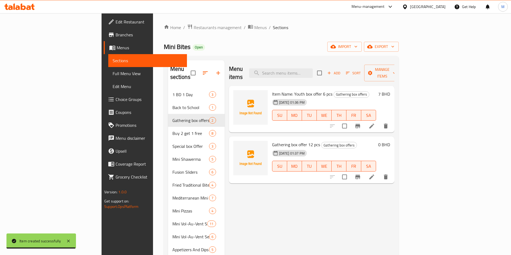
click at [379, 173] on li at bounding box center [371, 177] width 15 height 10
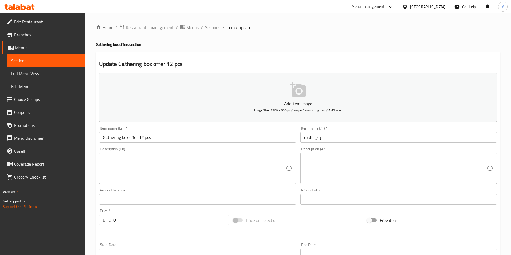
click at [135, 215] on input "0" at bounding box center [171, 220] width 116 height 11
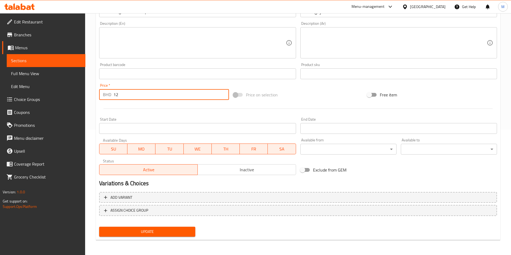
type input "12"
click at [174, 231] on span "Update" at bounding box center [147, 231] width 88 height 7
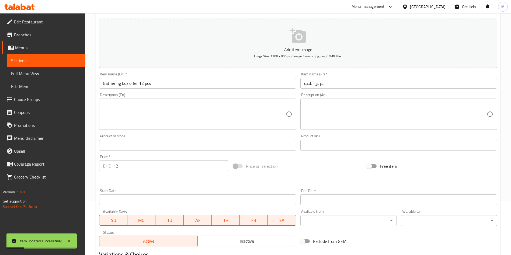
scroll to position [0, 0]
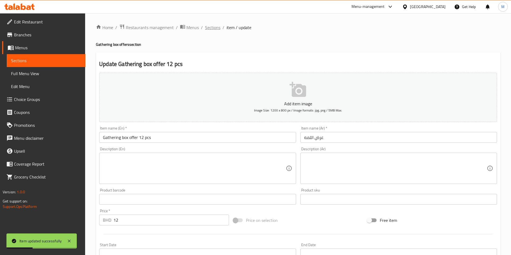
click at [213, 25] on span "Sections" at bounding box center [212, 27] width 15 height 6
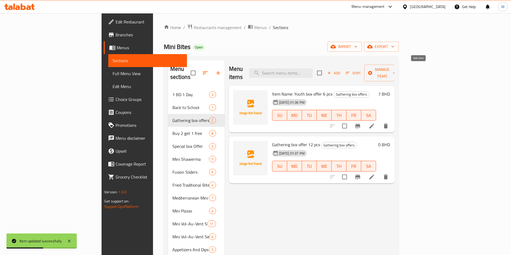
click at [341, 70] on span "Add" at bounding box center [334, 73] width 15 height 6
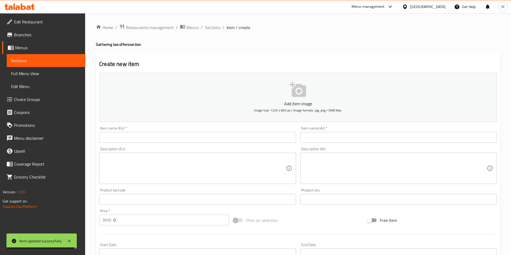
click at [172, 137] on input "text" at bounding box center [197, 137] width 197 height 11
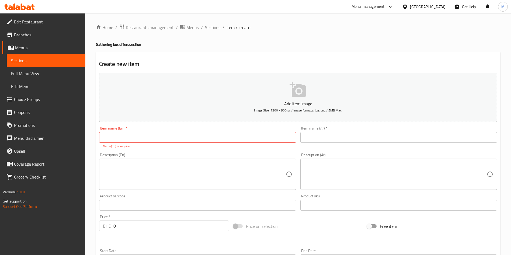
click at [126, 140] on input "text" at bounding box center [197, 137] width 197 height 11
paste input "Item Name: Family box offer 24 pcs عرض العائلة"
click at [124, 139] on input "Item Name: Family box offer 24 pcs عرض العائلة" at bounding box center [197, 137] width 197 height 11
click at [125, 136] on input "Item Name: Family box offer 24 pcs عرض العائلة" at bounding box center [197, 137] width 197 height 11
type input "Family box offer 24 pcs عرض العائلة"
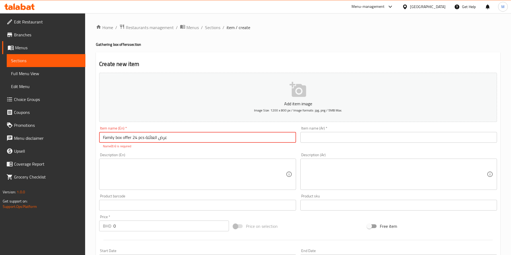
click at [323, 134] on input "text" at bounding box center [398, 137] width 197 height 11
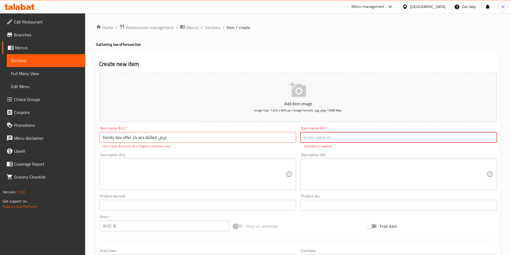
click at [323, 136] on input "text" at bounding box center [398, 137] width 197 height 11
type input "عرض العائله"
click at [161, 135] on input "Family box offer 24 pcs عرض العائلة" at bounding box center [197, 137] width 197 height 11
click at [162, 135] on input "Family box offer 24 pcs عرض العائلة" at bounding box center [197, 137] width 197 height 11
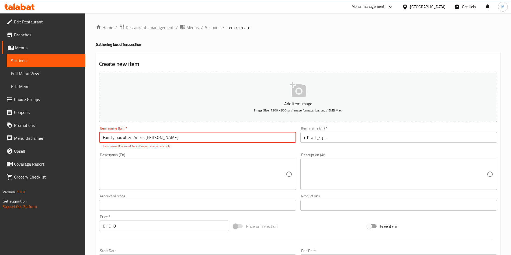
click at [151, 139] on input "Family box offer 24 pcs [PERSON_NAME]" at bounding box center [197, 137] width 197 height 11
type input "Family box offer 24 pcs"
click at [161, 172] on textarea at bounding box center [194, 175] width 183 height 26
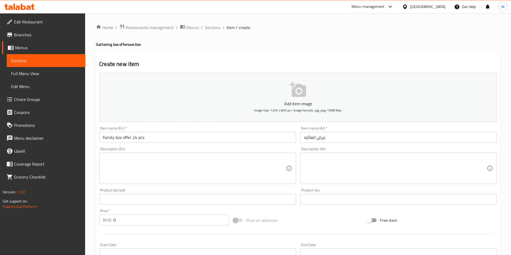
click at [201, 149] on div "Description (En) Description (En)" at bounding box center [197, 165] width 197 height 37
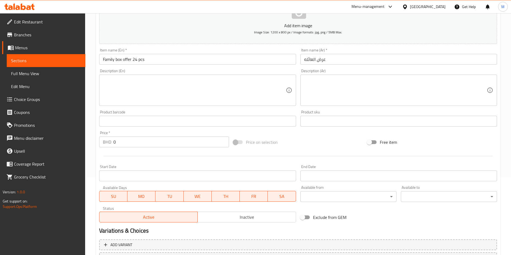
scroll to position [126, 0]
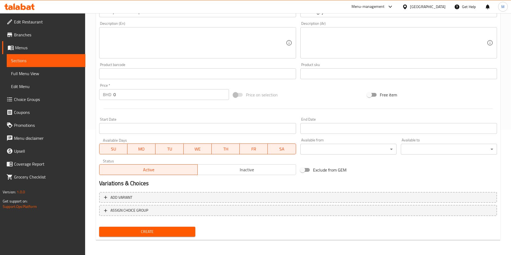
click at [136, 95] on input "0" at bounding box center [171, 94] width 116 height 11
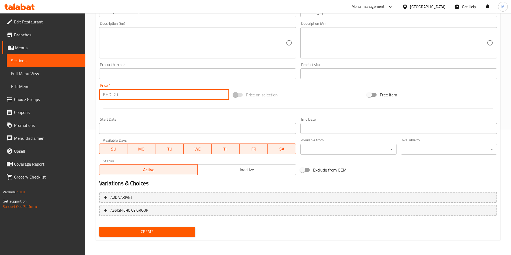
type input "21"
click at [144, 227] on button "Create" at bounding box center [147, 232] width 96 height 10
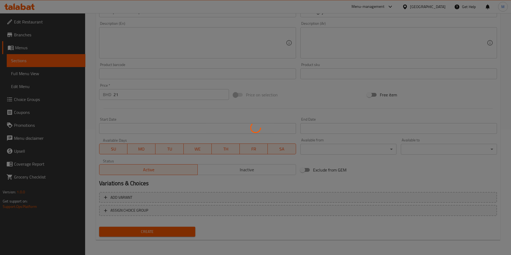
type input "0"
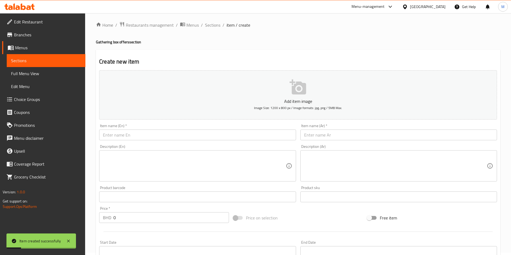
scroll to position [0, 0]
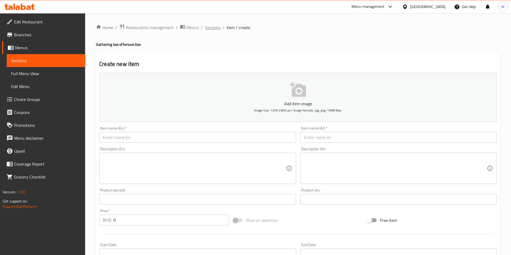
click at [214, 29] on span "Sections" at bounding box center [212, 27] width 15 height 6
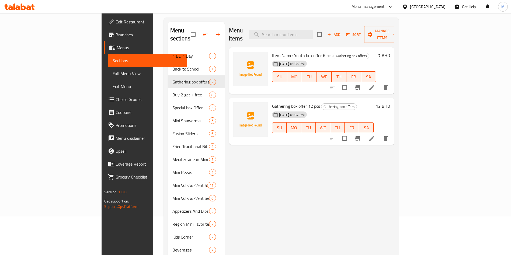
scroll to position [75, 0]
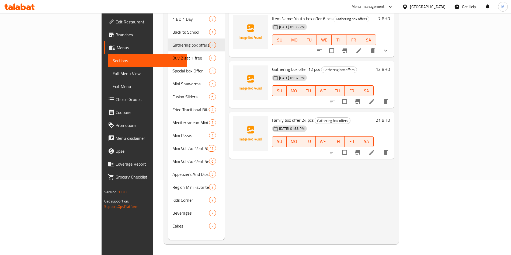
click at [366, 46] on li at bounding box center [358, 51] width 15 height 10
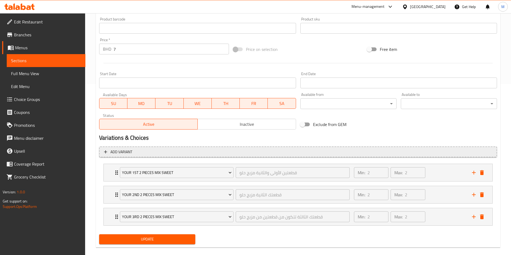
scroll to position [179, 0]
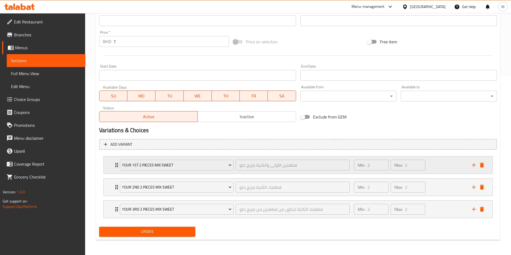
click at [482, 164] on icon "delete" at bounding box center [482, 165] width 4 height 5
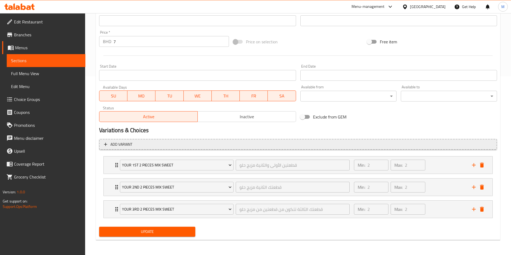
scroll to position [157, 0]
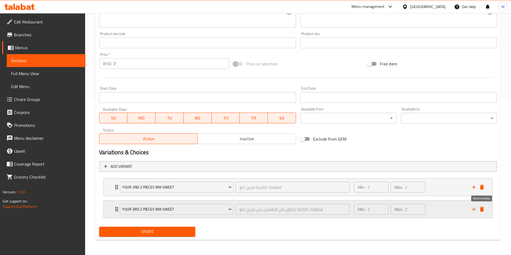
click at [483, 210] on icon "delete" at bounding box center [482, 209] width 4 height 5
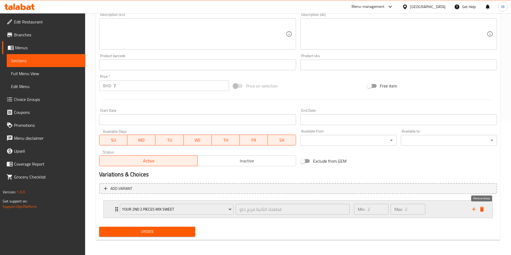
click at [482, 209] on icon "delete" at bounding box center [482, 209] width 4 height 5
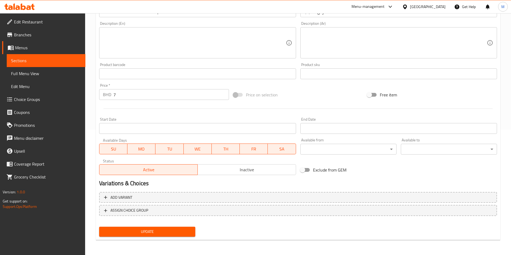
scroll to position [126, 0]
click at [153, 234] on span "Update" at bounding box center [147, 231] width 88 height 7
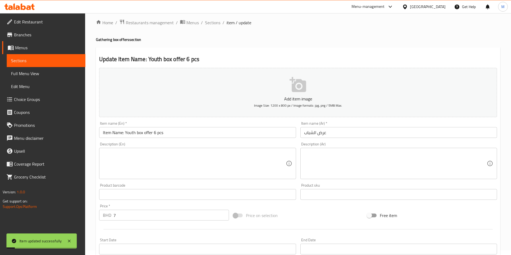
scroll to position [0, 0]
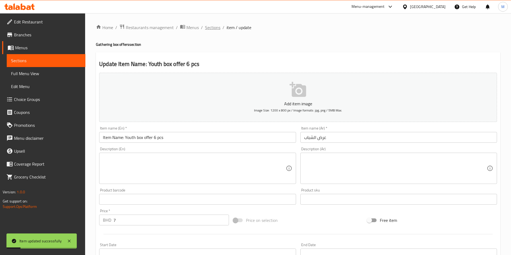
click at [207, 26] on span "Sections" at bounding box center [212, 27] width 15 height 6
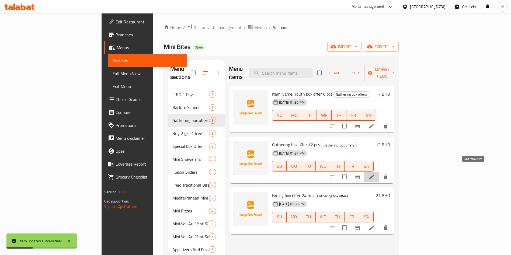
click at [375, 174] on icon at bounding box center [372, 177] width 6 height 6
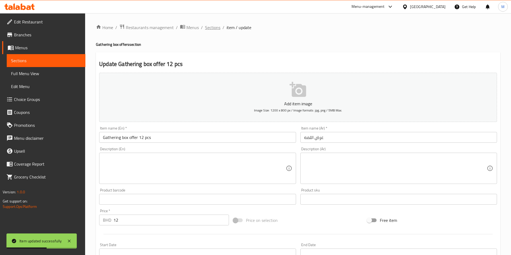
click at [217, 27] on span "Sections" at bounding box center [212, 27] width 15 height 6
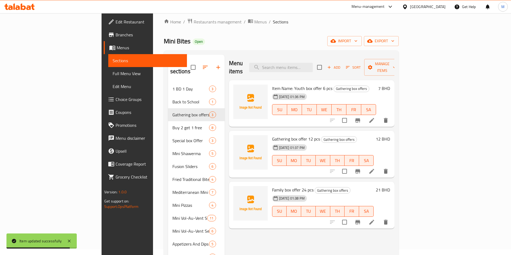
scroll to position [75, 0]
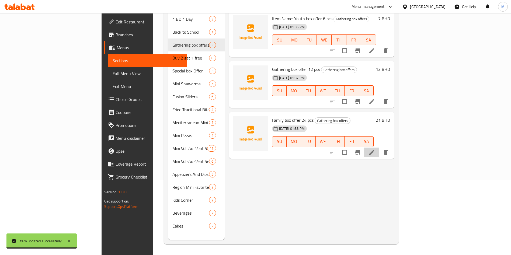
click at [379, 149] on li at bounding box center [371, 153] width 15 height 10
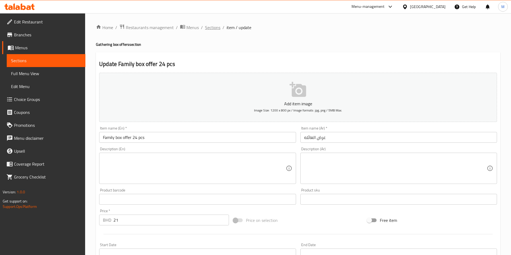
click at [215, 26] on span "Sections" at bounding box center [212, 27] width 15 height 6
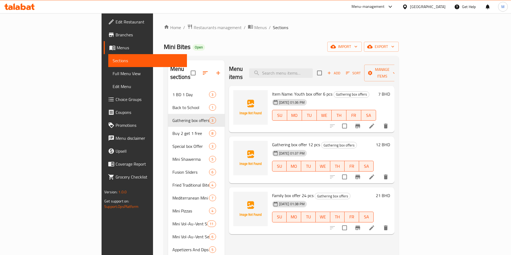
click at [379, 121] on li at bounding box center [371, 126] width 15 height 10
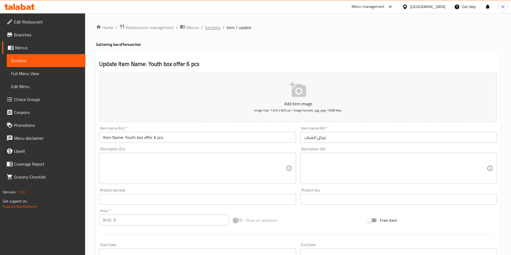
click at [207, 30] on span "Sections" at bounding box center [212, 27] width 15 height 6
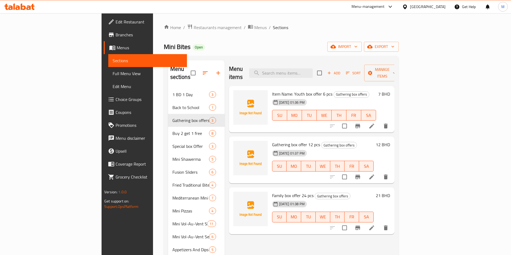
click at [379, 121] on li at bounding box center [371, 126] width 15 height 10
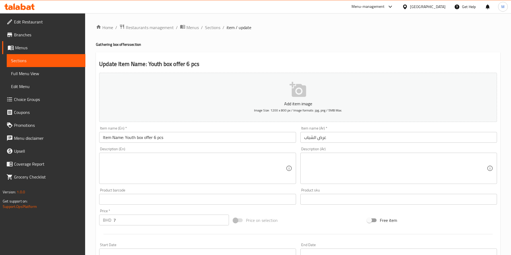
scroll to position [126, 0]
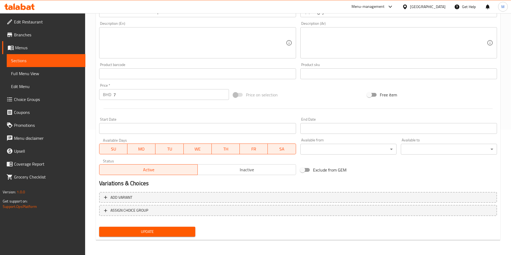
click at [309, 168] on input "Exclude from GEM" at bounding box center [302, 170] width 31 height 10
checkbox input "true"
click at [139, 228] on span "Update" at bounding box center [147, 231] width 88 height 7
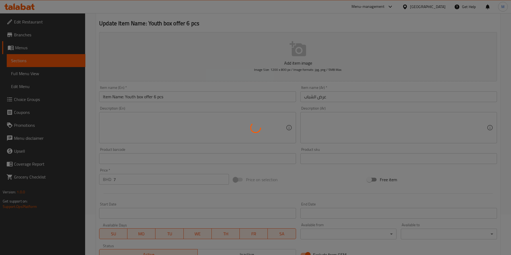
scroll to position [0, 0]
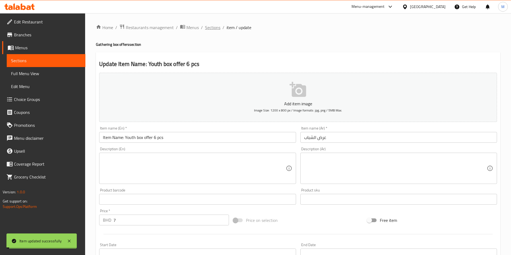
click at [213, 24] on span "Sections" at bounding box center [212, 27] width 15 height 6
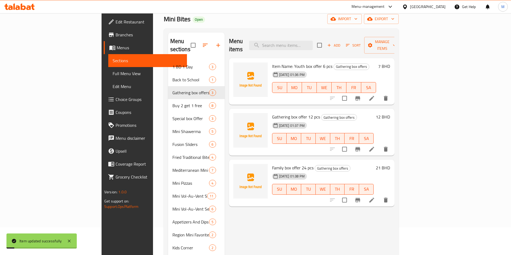
scroll to position [40, 0]
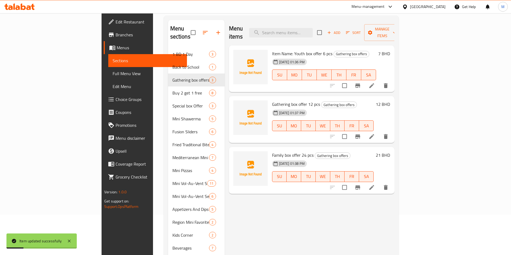
click at [379, 132] on li at bounding box center [371, 137] width 15 height 10
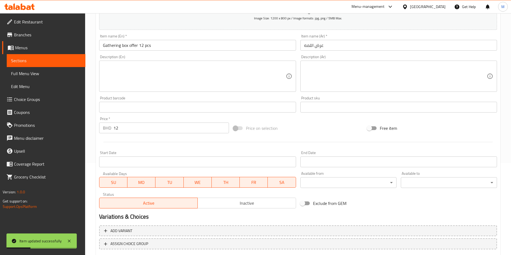
scroll to position [126, 0]
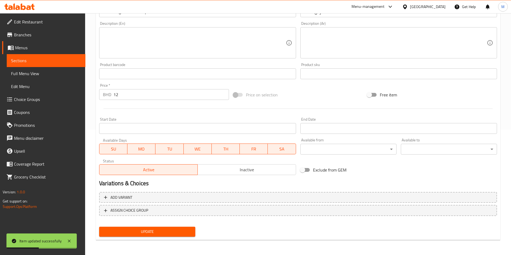
click at [304, 169] on input "Exclude from GEM" at bounding box center [302, 170] width 31 height 10
checkbox input "true"
click at [149, 230] on span "Update" at bounding box center [147, 231] width 88 height 7
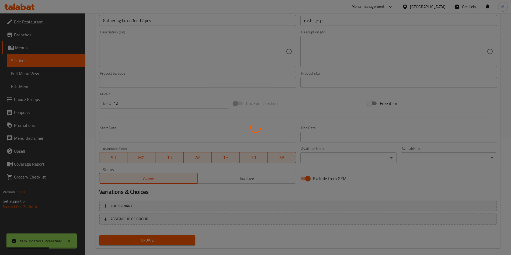
scroll to position [0, 0]
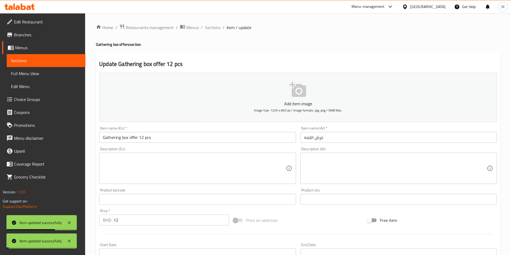
click at [223, 26] on li "/" at bounding box center [224, 27] width 2 height 6
click at [221, 26] on ol "Home / Restaurants management / Menus / Sections / item / update" at bounding box center [298, 27] width 404 height 7
click at [216, 26] on span "Sections" at bounding box center [212, 27] width 15 height 6
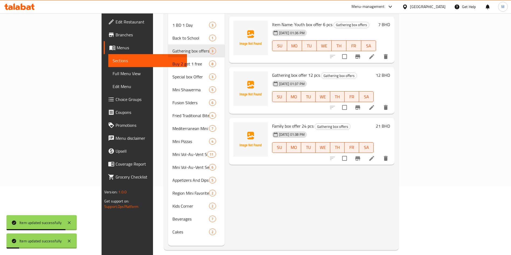
scroll to position [75, 0]
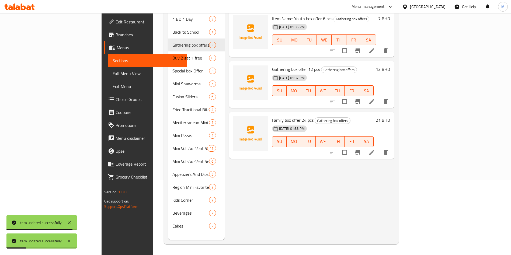
click at [375, 149] on icon at bounding box center [372, 152] width 6 height 6
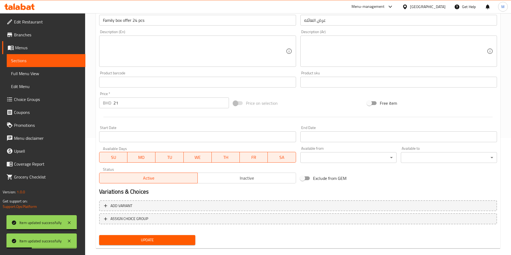
scroll to position [126, 0]
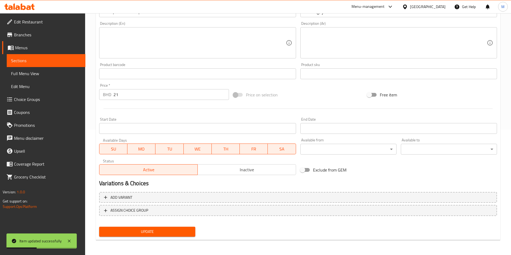
click at [307, 175] on div "Exclude from GEM" at bounding box center [365, 170] width 134 height 15
click at [306, 171] on input "Exclude from GEM" at bounding box center [302, 170] width 31 height 10
checkbox input "true"
click at [188, 227] on button "Update" at bounding box center [147, 232] width 96 height 10
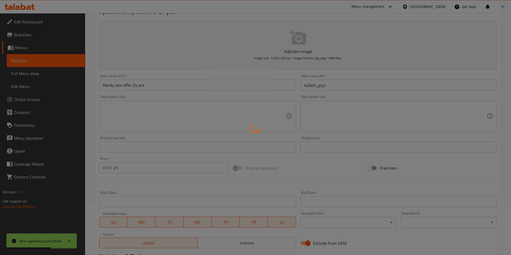
scroll to position [0, 0]
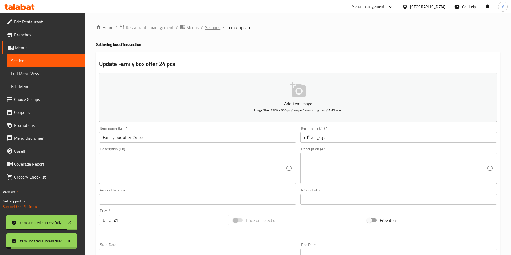
click at [216, 24] on span "Sections" at bounding box center [212, 27] width 15 height 6
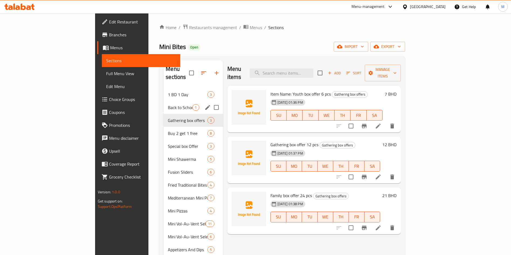
click at [169, 101] on div "Back to School 1" at bounding box center [193, 107] width 59 height 13
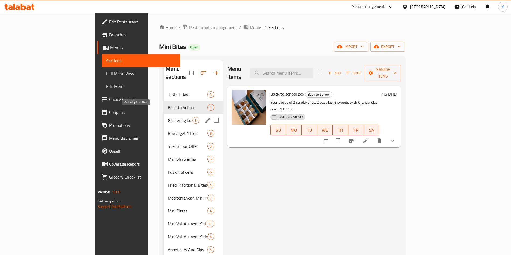
click at [168, 117] on span "Gathering box offers" at bounding box center [180, 120] width 25 height 6
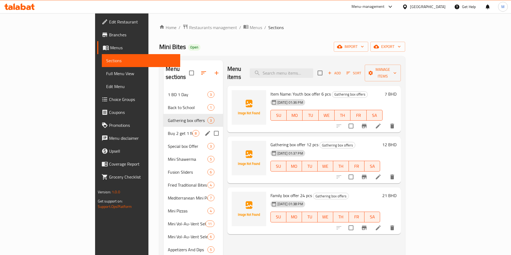
click at [164, 127] on div "Buy 2 get 1 free 8" at bounding box center [193, 133] width 59 height 13
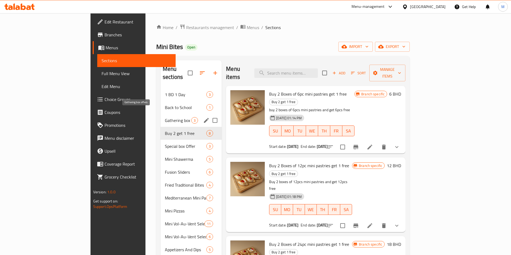
click at [165, 117] on span "Gathering box offers" at bounding box center [178, 120] width 26 height 6
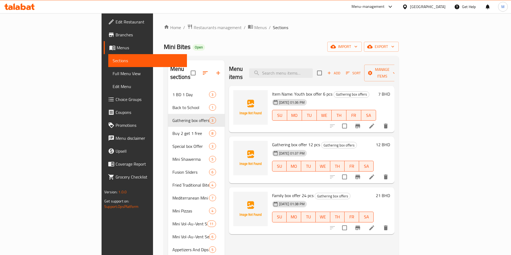
click at [375, 123] on icon at bounding box center [372, 126] width 6 height 6
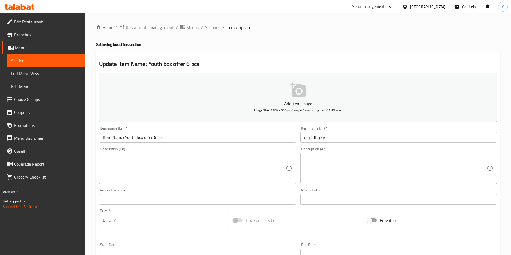
click at [204, 29] on ol "Home / Restaurants management / Menus / Sections / item / update" at bounding box center [298, 27] width 404 height 7
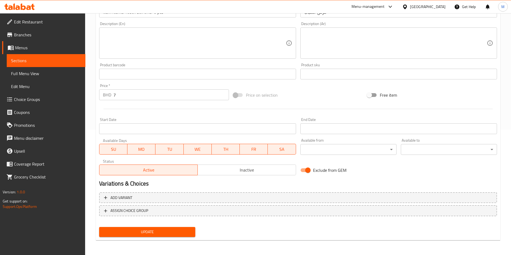
scroll to position [126, 0]
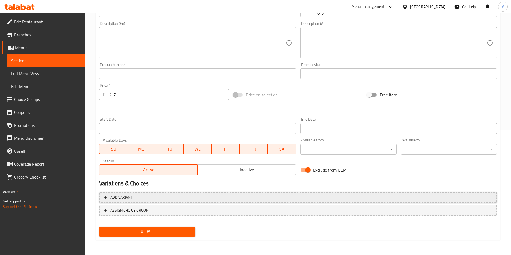
click at [195, 197] on span "Add variant" at bounding box center [298, 197] width 388 height 7
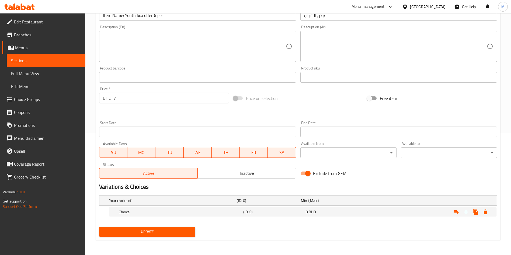
scroll to position [122, 0]
click at [321, 208] on div "0 BHD" at bounding box center [336, 212] width 62 height 8
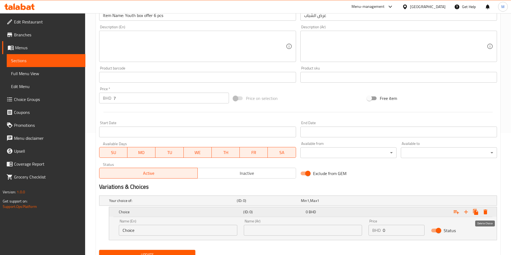
click at [484, 211] on icon "Expand" at bounding box center [486, 212] width 4 height 5
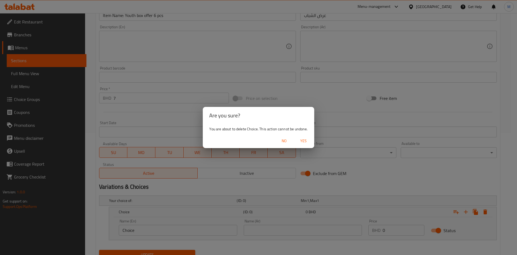
click at [307, 136] on button "Yes" at bounding box center [303, 141] width 17 height 10
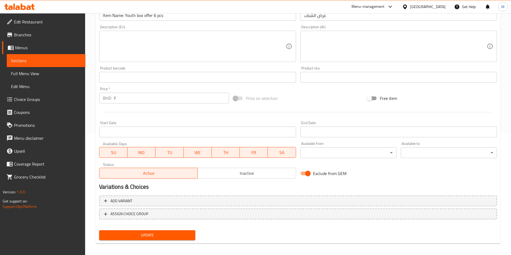
click at [179, 232] on span "Update" at bounding box center [147, 235] width 88 height 7
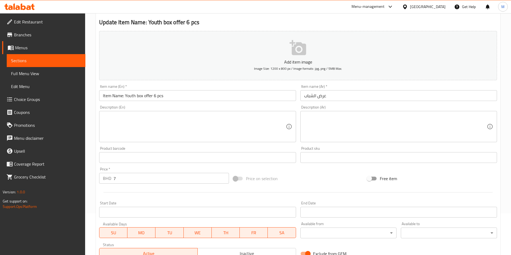
scroll to position [0, 0]
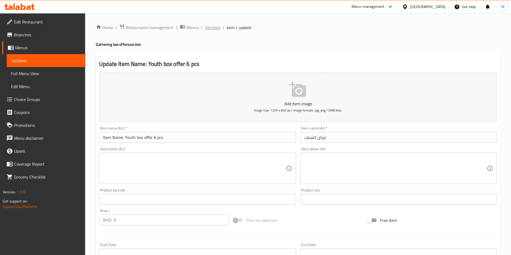
click at [206, 24] on span "Sections" at bounding box center [212, 27] width 15 height 6
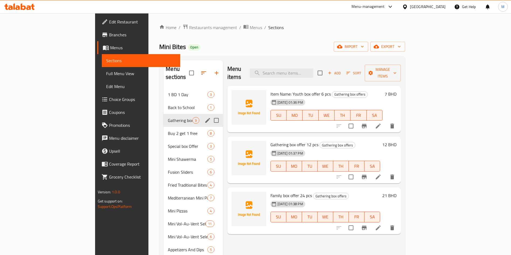
click at [211, 115] on input "Menu sections" at bounding box center [216, 120] width 11 height 11
checkbox input "true"
click at [198, 71] on icon "button" at bounding box center [200, 73] width 5 height 5
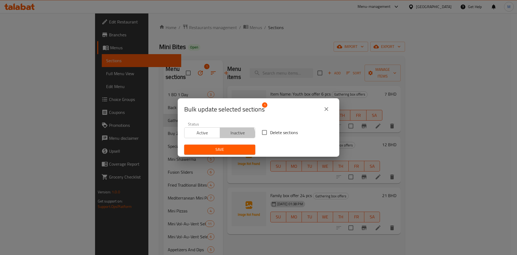
click at [230, 136] on span "Inactive" at bounding box center [237, 133] width 31 height 8
click at [236, 150] on span "Save" at bounding box center [220, 149] width 63 height 7
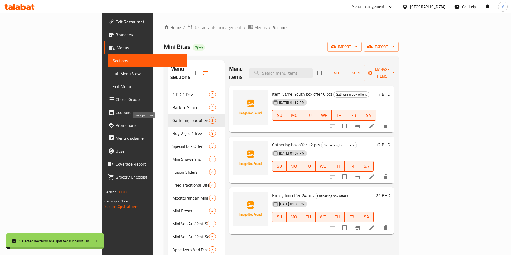
click at [172, 130] on span "Buy 2 get 1 free" at bounding box center [190, 133] width 37 height 6
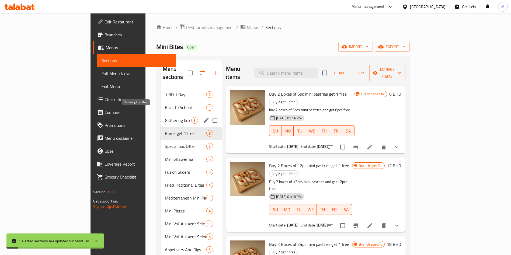
click at [165, 117] on span "Gathering box offers" at bounding box center [178, 120] width 26 height 6
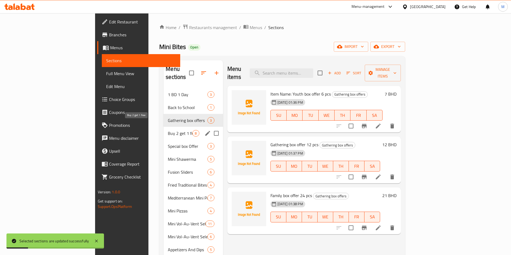
click at [168, 130] on span "Buy 2 get 1 free" at bounding box center [180, 133] width 25 height 6
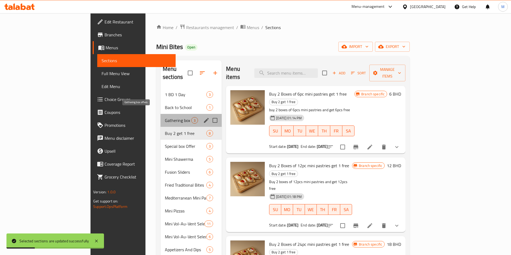
click at [165, 117] on span "Gathering box offers" at bounding box center [178, 120] width 26 height 6
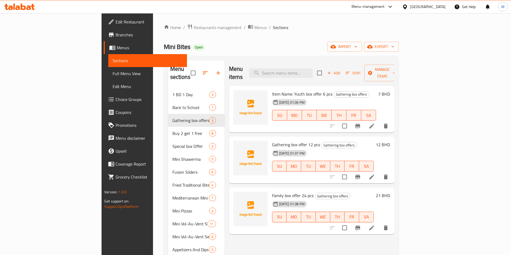
click at [379, 121] on li at bounding box center [371, 126] width 15 height 10
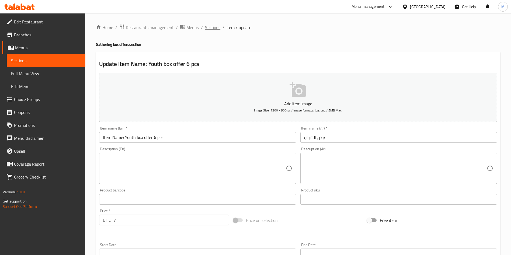
click at [207, 26] on span "Sections" at bounding box center [212, 27] width 15 height 6
click at [45, 99] on span "Choice Groups" at bounding box center [47, 99] width 67 height 6
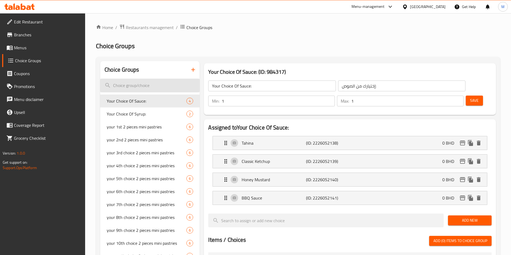
click at [154, 84] on input "search" at bounding box center [149, 86] width 99 height 14
click at [152, 85] on input "search" at bounding box center [149, 86] width 99 height 14
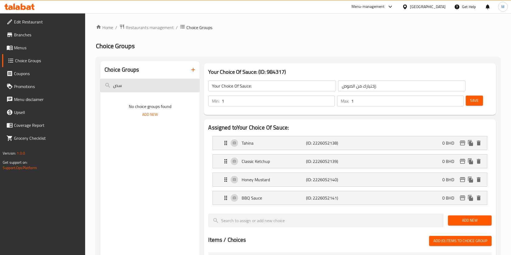
type input "س"
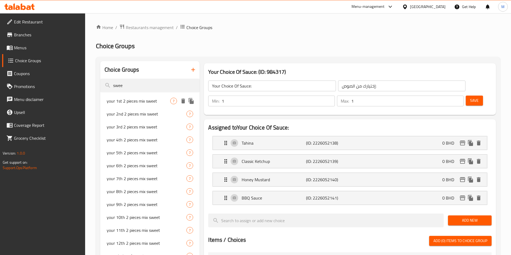
type input "swee"
click at [157, 103] on span "your 1st 2 pieces mix sweet" at bounding box center [139, 101] width 64 height 6
type input "your 1st 2 pieces mix sweet"
type input "قطعتين الأولى والثانية مزيج حلو"
type input "2"
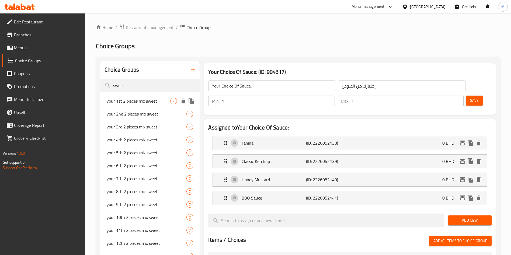
type input "2"
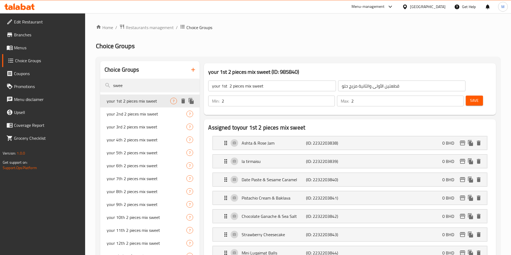
click at [152, 104] on span "your 1st 2 pieces mix sweet" at bounding box center [139, 101] width 64 height 6
click at [152, 125] on span "your 3rd 2 pieces mix sweet" at bounding box center [147, 127] width 80 height 6
type input "your 3rd 2 pieces mix sweet"
type input "قطعتك الثالثة تتكون من قطعتين من مزيج حلو"
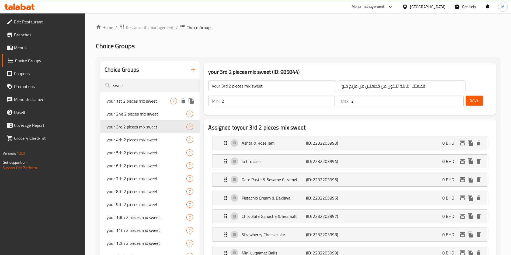
click at [123, 100] on span "your 1st 2 pieces mix sweet" at bounding box center [139, 101] width 64 height 6
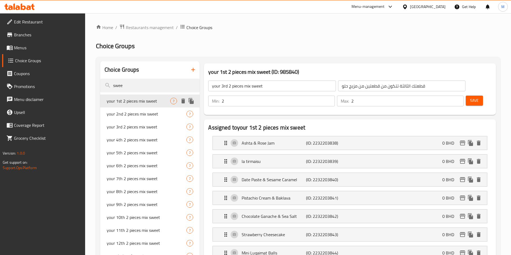
type input "your 1st 2 pieces mix sweet"
type input "قطعتين الأولى والثانية مزيج حلو"
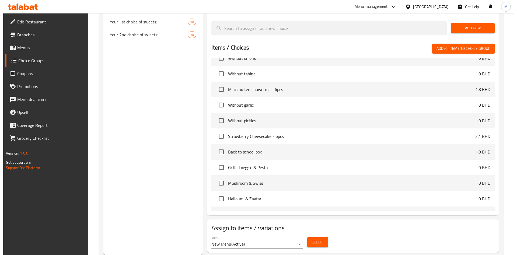
scroll to position [81, 0]
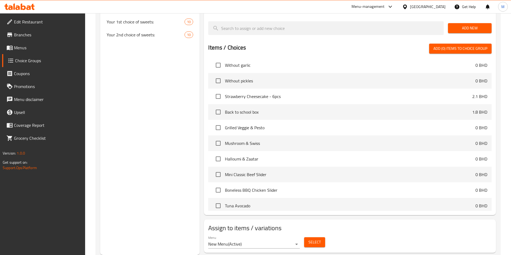
click at [315, 239] on span "Select" at bounding box center [314, 242] width 12 height 7
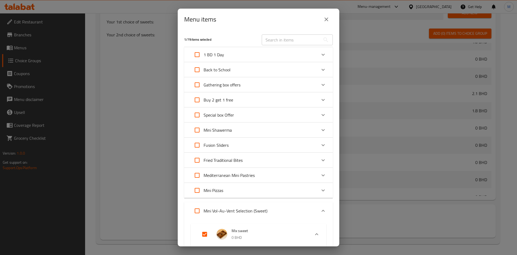
click at [280, 88] on div "Gathering box offers" at bounding box center [254, 84] width 126 height 13
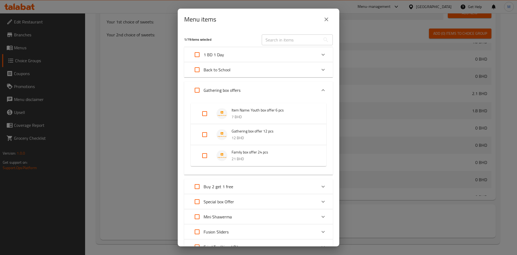
click at [215, 115] on div "Expand" at bounding box center [209, 113] width 15 height 13
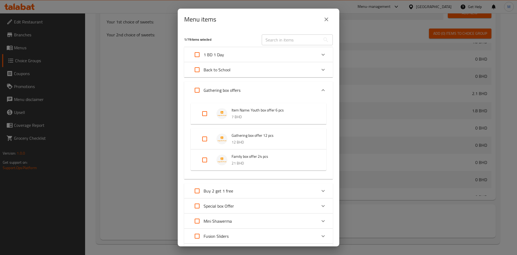
click at [207, 114] on input "Expand" at bounding box center [204, 113] width 13 height 13
checkbox input "true"
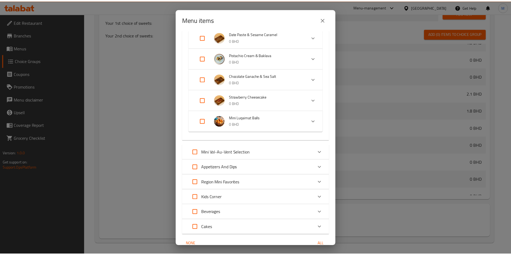
scroll to position [540, 0]
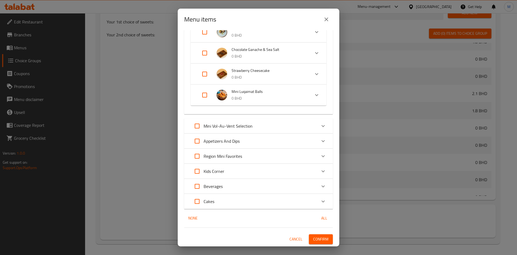
click at [325, 22] on icon "close" at bounding box center [326, 19] width 6 height 6
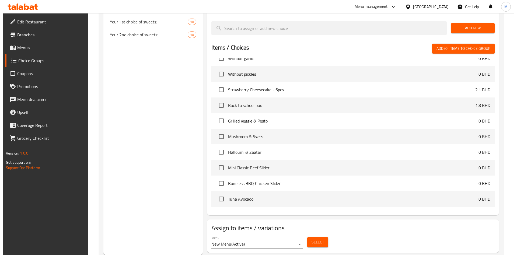
scroll to position [162, 0]
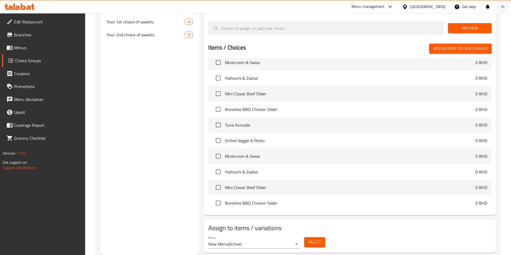
click at [319, 234] on div "Menu New Menu ( Active ) Select" at bounding box center [350, 242] width 288 height 17
click at [318, 239] on span "Select" at bounding box center [314, 242] width 12 height 7
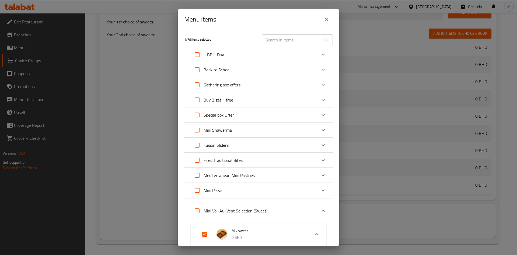
click at [281, 83] on div "Gathering box offers" at bounding box center [254, 84] width 126 height 13
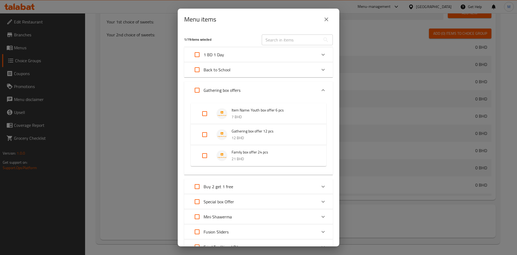
click at [209, 111] on input "Expand" at bounding box center [204, 113] width 13 height 13
checkbox input "true"
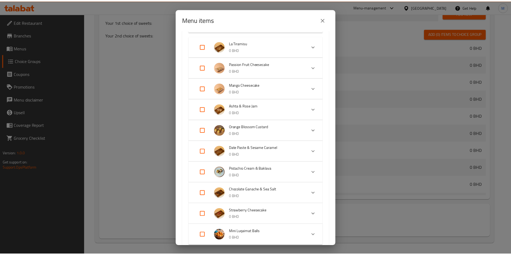
scroll to position [544, 0]
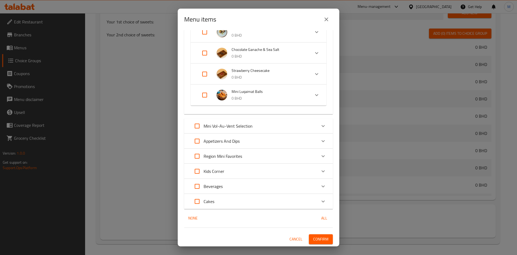
click at [316, 238] on span "Confirm" at bounding box center [320, 239] width 15 height 7
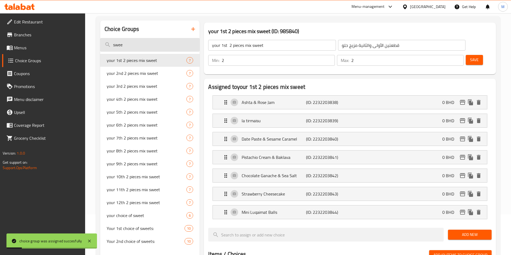
scroll to position [0, 0]
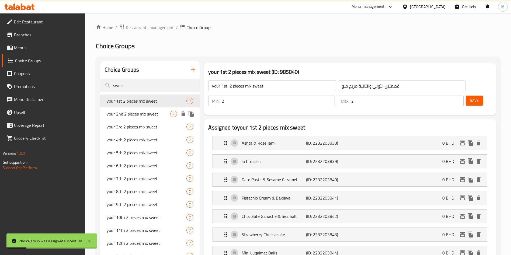
click at [152, 111] on span "your 2nd 2 pieces mix sweet" at bounding box center [139, 114] width 64 height 6
type input "your 2nd 2 pieces mix sweet"
type input "قطعتك الثانية مزيج حلو"
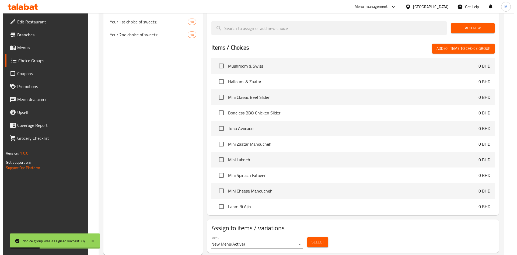
scroll to position [323, 0]
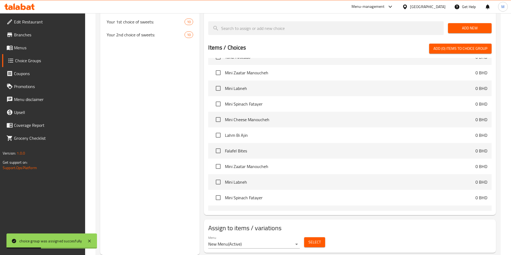
click at [316, 239] on span "Select" at bounding box center [314, 242] width 12 height 7
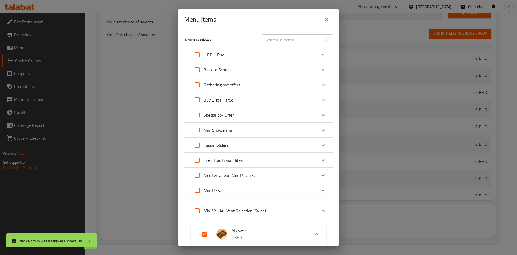
click at [266, 88] on div "Gathering box offers" at bounding box center [254, 84] width 126 height 13
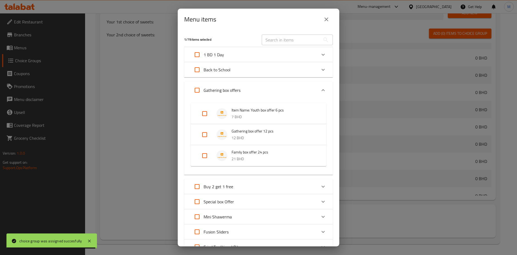
click at [204, 116] on input "Expand" at bounding box center [204, 113] width 13 height 13
checkbox input "true"
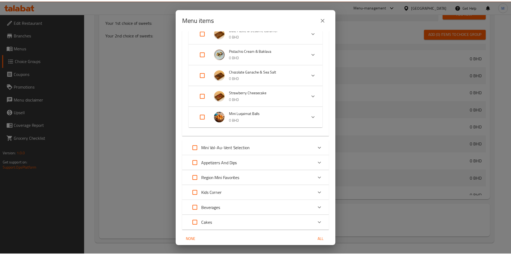
scroll to position [544, 0]
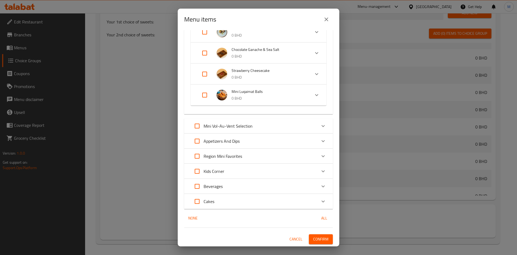
click at [314, 240] on span "Confirm" at bounding box center [320, 239] width 15 height 7
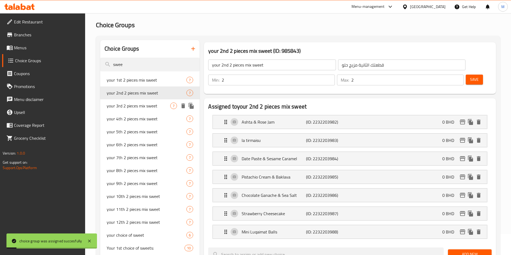
scroll to position [0, 0]
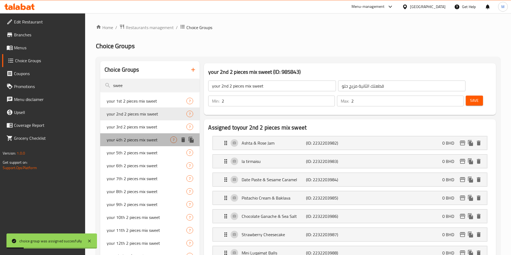
click at [148, 134] on div "your 4th 2 pieces mix sweet 7" at bounding box center [149, 139] width 99 height 13
type input "your 4th 2 pieces mix sweet"
type input "قطعتك الرابعة من الخليط الحلو"
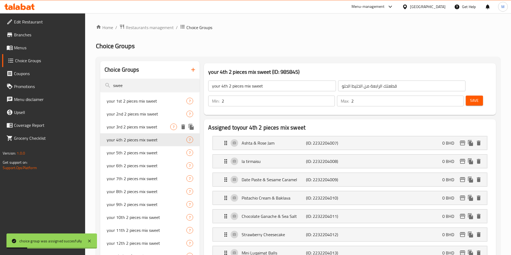
click at [147, 130] on span "your 3rd 2 pieces mix sweet" at bounding box center [139, 127] width 64 height 6
type input "your 3rd 2 pieces mix sweet"
type input "قطعتك الثالثة تتكون من قطعتين من مزيج حلو"
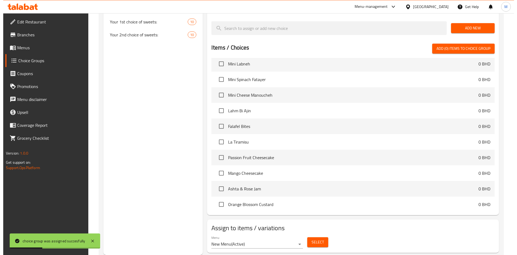
scroll to position [485, 0]
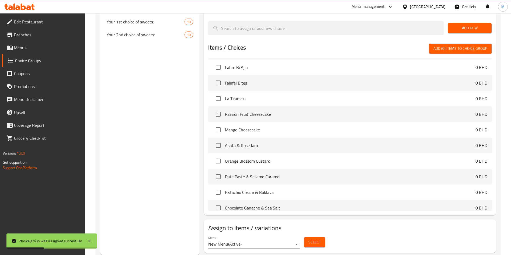
click at [319, 235] on div "Menu New Menu ( Active ) Select" at bounding box center [350, 242] width 288 height 17
click at [316, 237] on button "Select" at bounding box center [314, 242] width 21 height 10
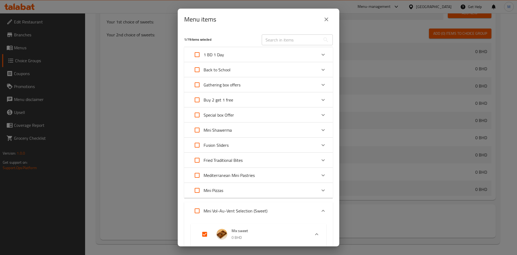
scroll to position [533, 0]
click at [258, 85] on div "Gathering box offers" at bounding box center [254, 84] width 126 height 13
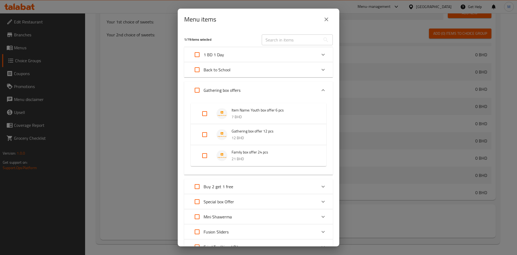
click at [206, 112] on input "Expand" at bounding box center [204, 113] width 13 height 13
checkbox input "true"
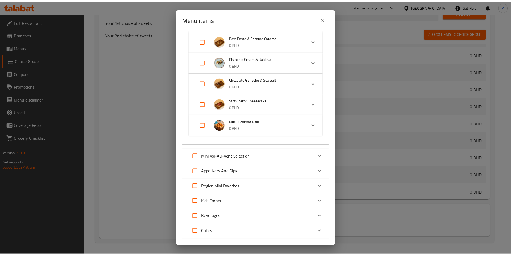
scroll to position [544, 0]
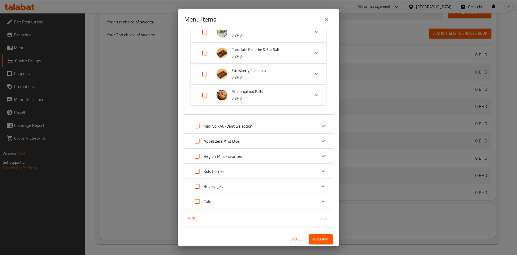
click at [314, 238] on span "Confirm" at bounding box center [320, 239] width 15 height 7
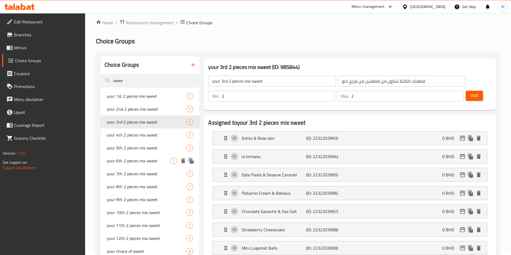
scroll to position [207, 0]
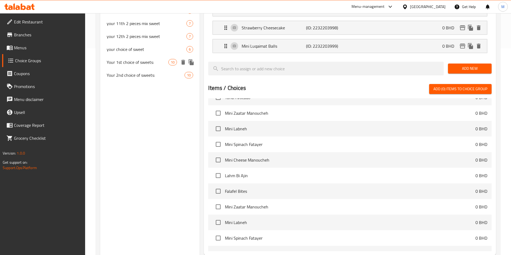
click at [143, 54] on div "your choice of sweet 6" at bounding box center [149, 49] width 99 height 13
type input "your choice of sweet"
type input "اختيارك من الحلويات"
type input "1"
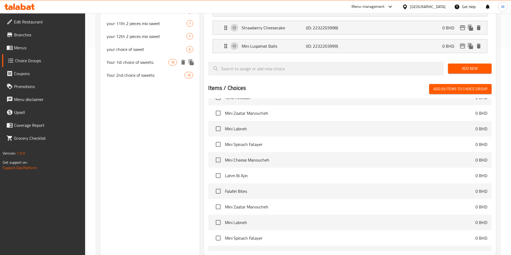
type input "1"
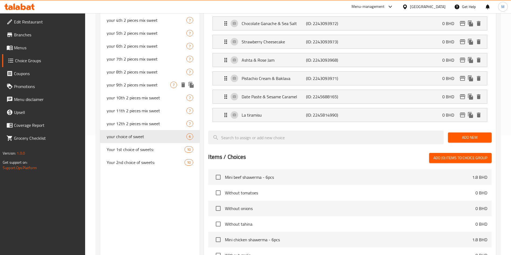
scroll to position [121, 0]
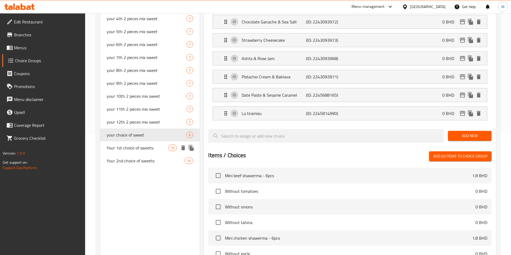
click at [158, 151] on div "Your 1st choice of sweets: 10" at bounding box center [149, 147] width 99 height 13
type input "Your 1st choice of sweets:"
type input "إختيارك الأول من الحلويات:"
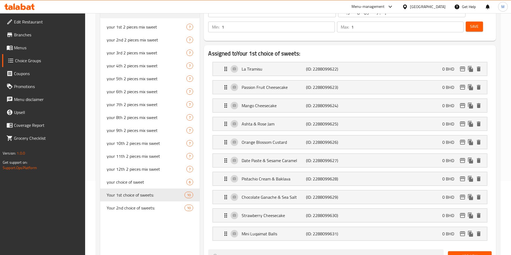
scroll to position [81, 0]
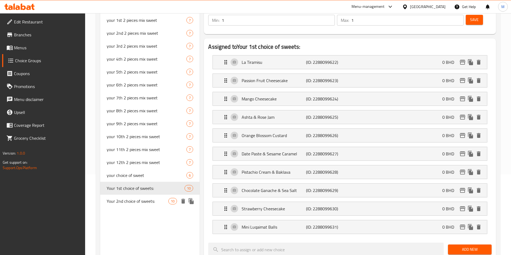
click at [149, 201] on span "Your 2nd choice of sweets:" at bounding box center [138, 201] width 62 height 6
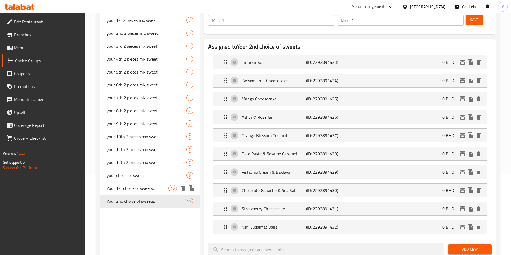
type input "Your 2nd choice of sweets:"
type input "إختيارك الثاني من الحلويات:"
click at [148, 192] on span "Your 1st choice of sweets:" at bounding box center [138, 188] width 62 height 6
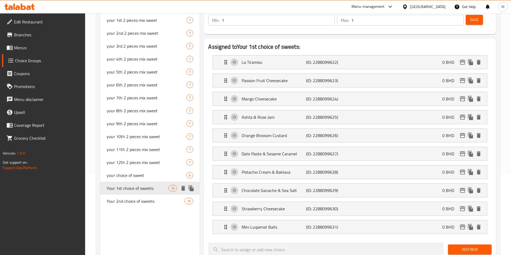
type input "Your 1st choice of sweets:"
type input "إختيارك الأول من الحلويات:"
click at [138, 200] on span "Your 2nd choice of sweets:" at bounding box center [138, 201] width 62 height 6
type input "Your 2nd choice of sweets:"
type input "إختيارك الثاني من الحلويات:"
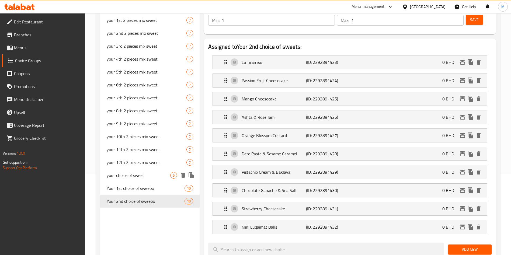
click at [141, 178] on span "your choice of sweet" at bounding box center [139, 175] width 64 height 6
type input "your choice of sweet"
type input "اختيارك من الحلويات"
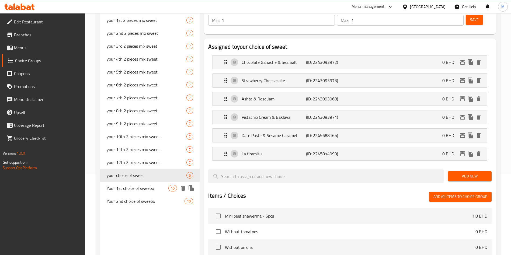
click at [143, 189] on span "Your 1st choice of sweets:" at bounding box center [138, 188] width 62 height 6
type input "Your 1st choice of sweets:"
type input "إختيارك الأول من الحلويات:"
